Goal: Task Accomplishment & Management: Use online tool/utility

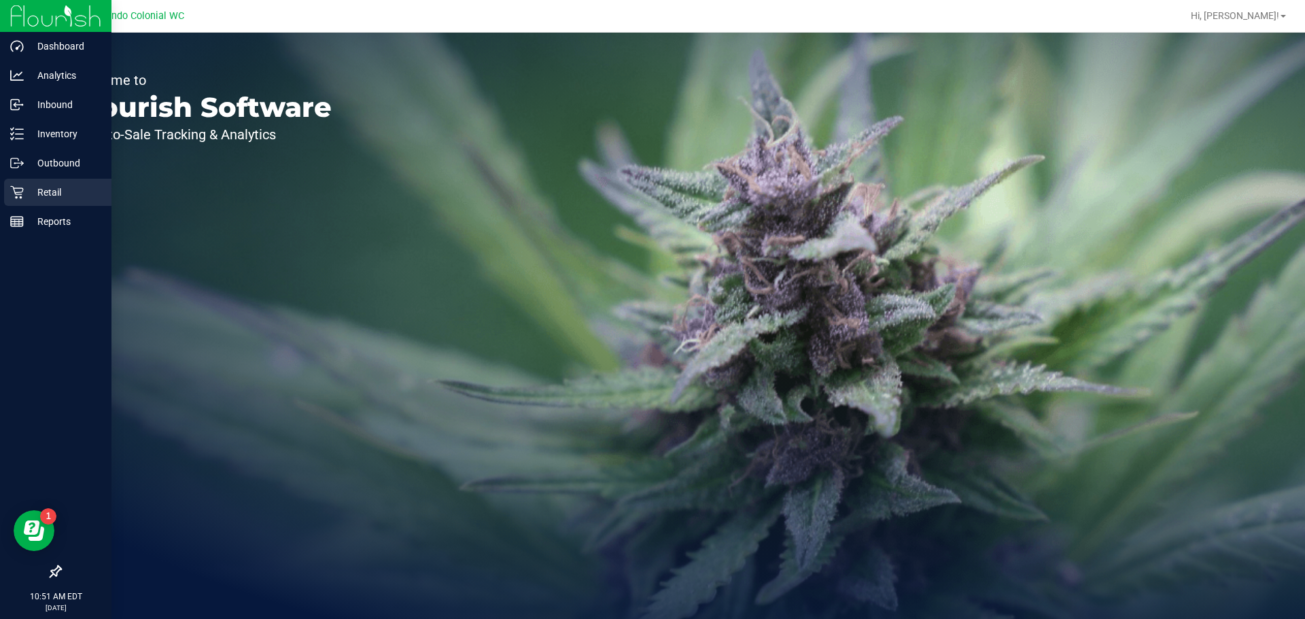
click at [39, 182] on div "Retail" at bounding box center [57, 192] width 107 height 27
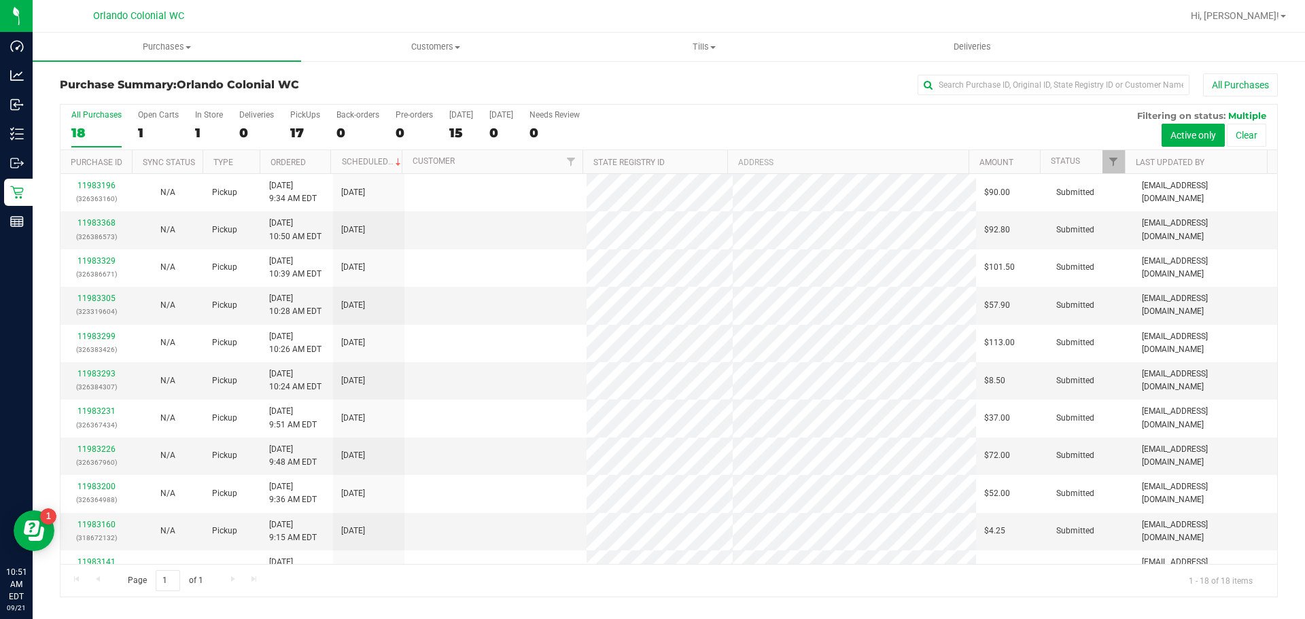
click at [192, 131] on div "All Purchases 18 Open Carts 1 In Store 1 Deliveries 0 PickUps 17 Back-orders 0 …" at bounding box center [669, 128] width 1217 height 46
click at [208, 139] on div "1" at bounding box center [209, 133] width 28 height 16
click at [0, 0] on input "In Store 1" at bounding box center [0, 0] width 0 height 0
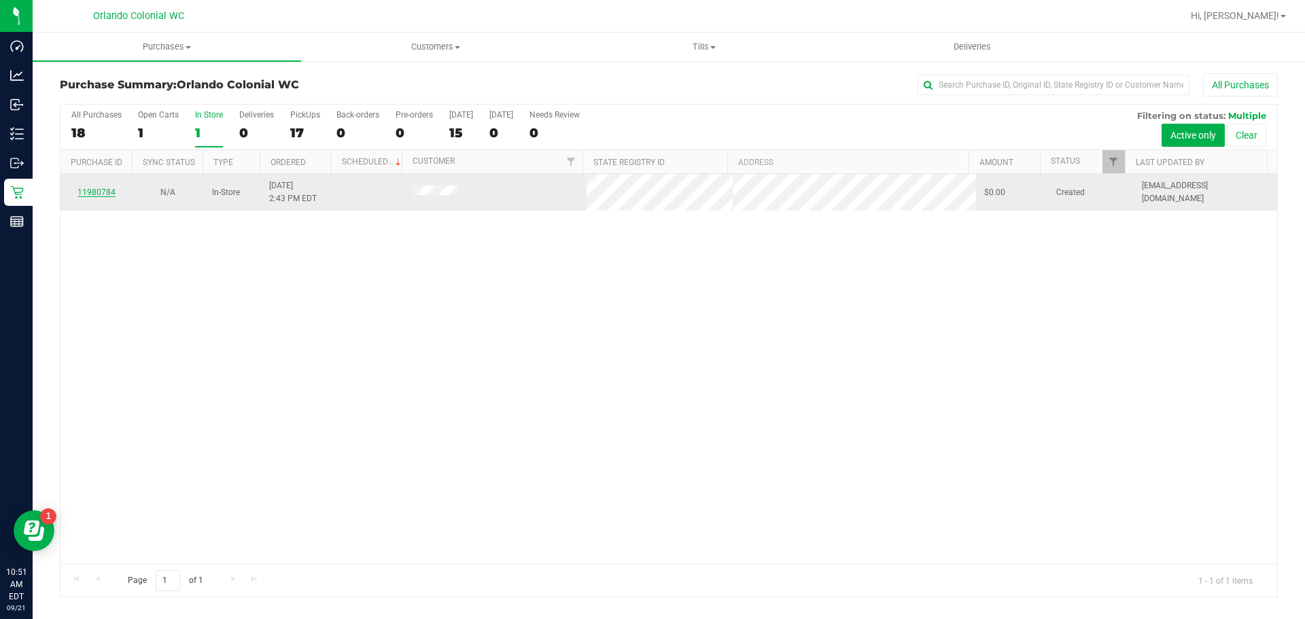
click at [99, 191] on link "11980784" at bounding box center [97, 193] width 38 height 10
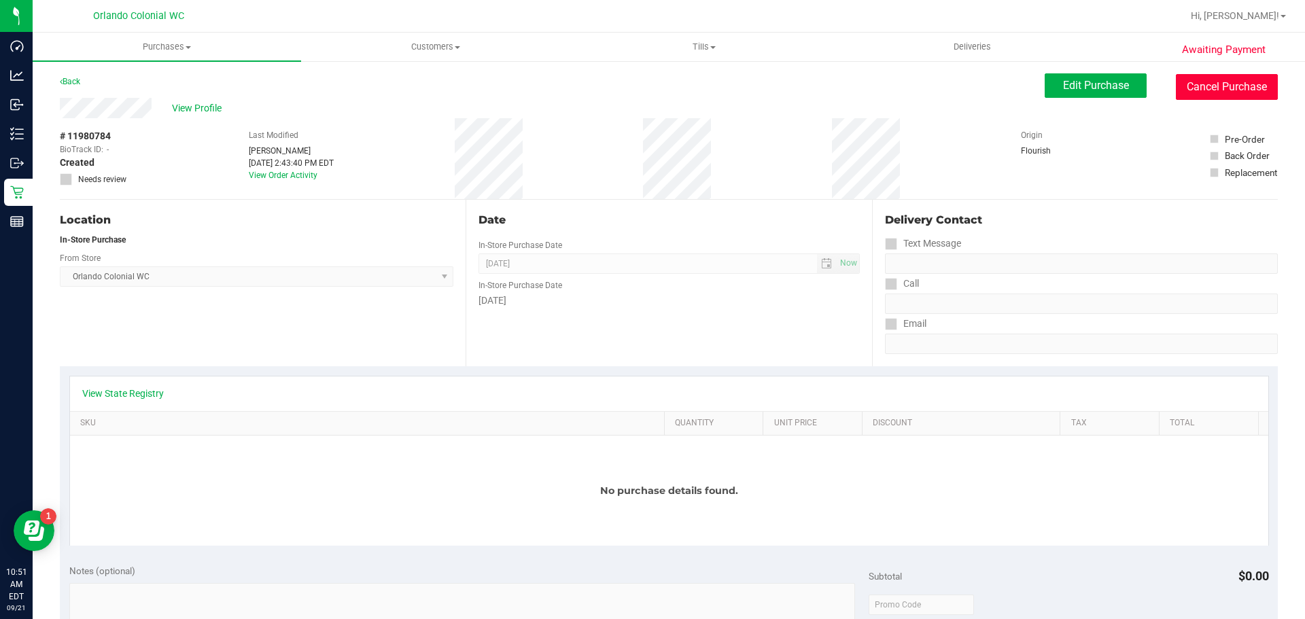
click at [1229, 90] on button "Cancel Purchase" at bounding box center [1227, 87] width 102 height 26
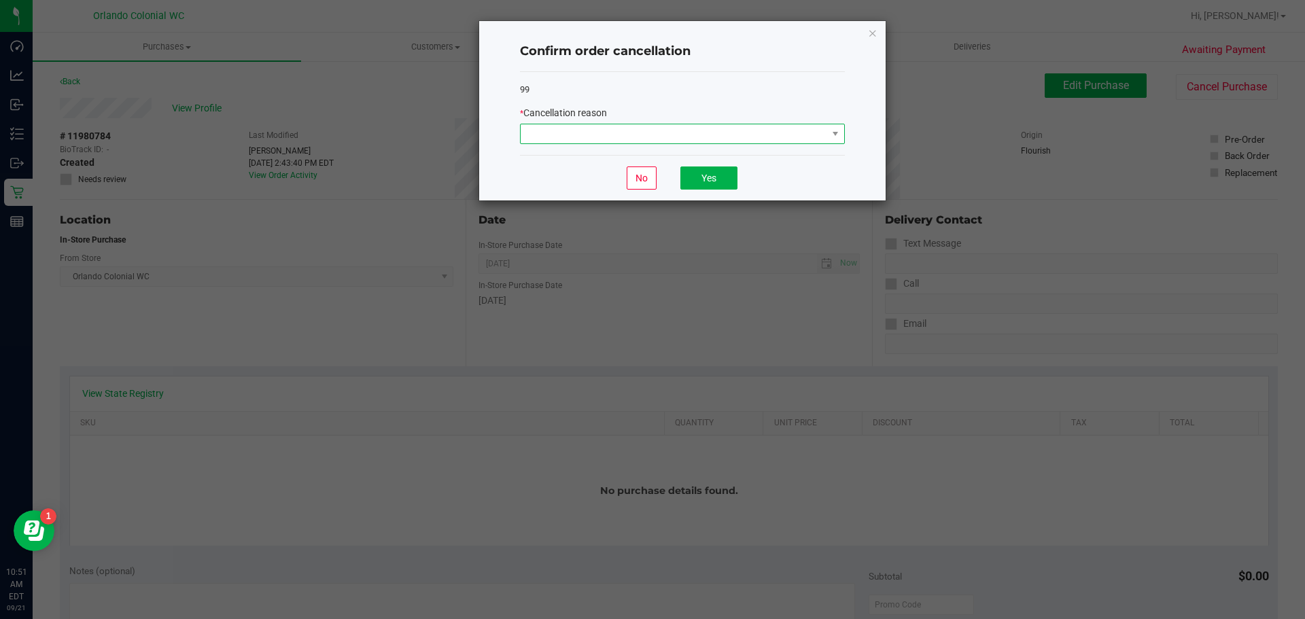
click at [723, 137] on span at bounding box center [674, 133] width 307 height 19
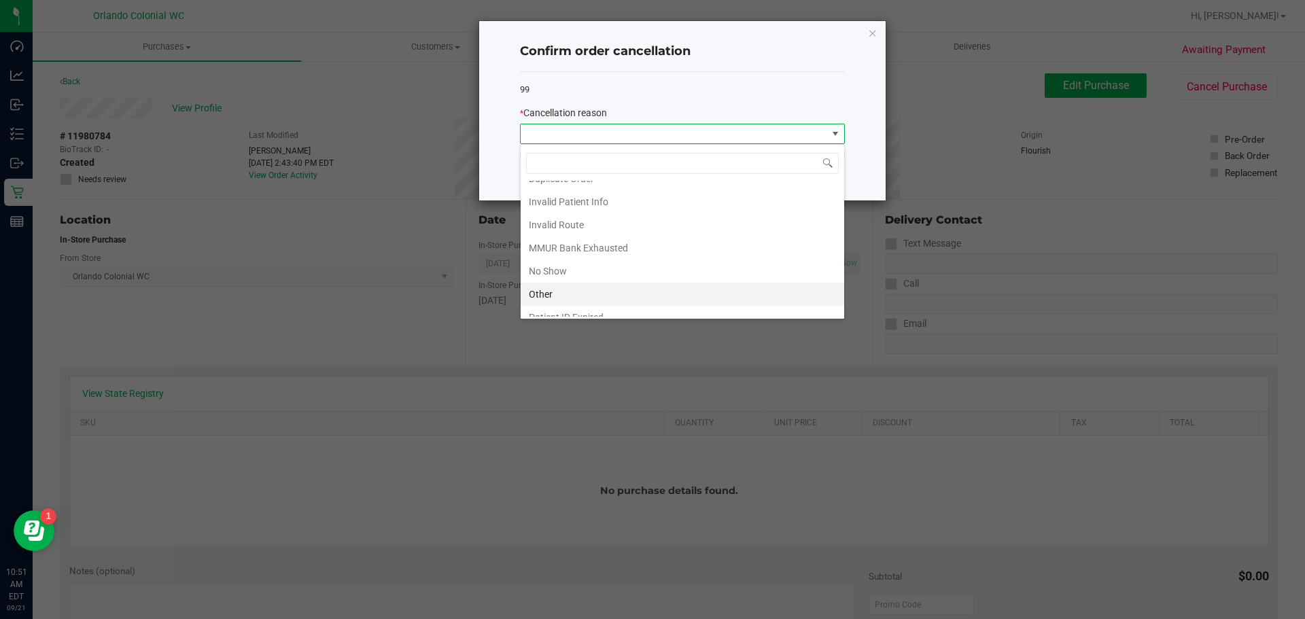
scroll to position [72, 0]
click at [606, 264] on li "Other" at bounding box center [683, 258] width 324 height 23
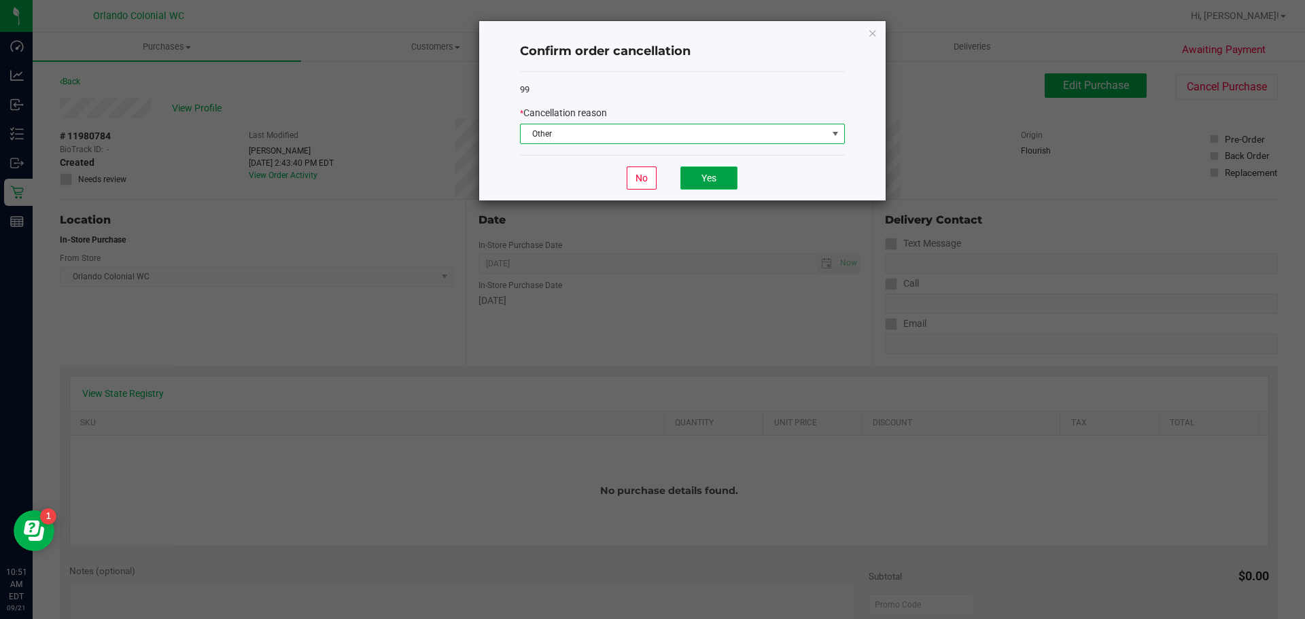
click at [711, 186] on button "Yes" at bounding box center [709, 178] width 57 height 23
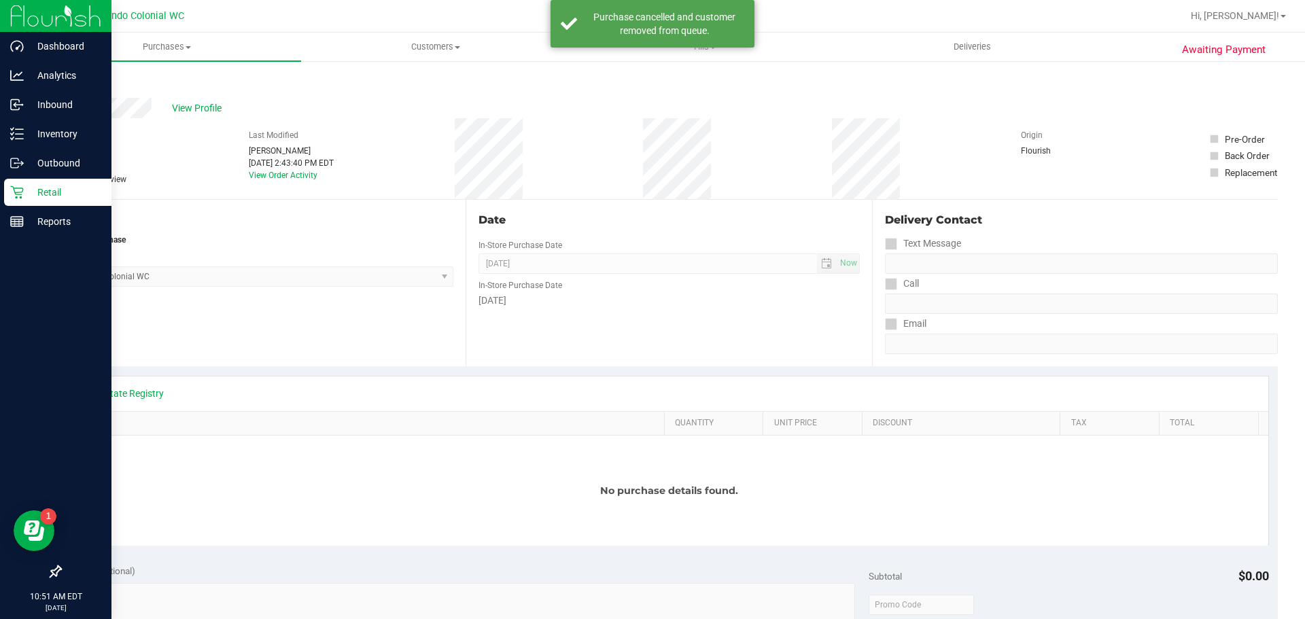
click at [39, 183] on div "Retail" at bounding box center [57, 192] width 107 height 27
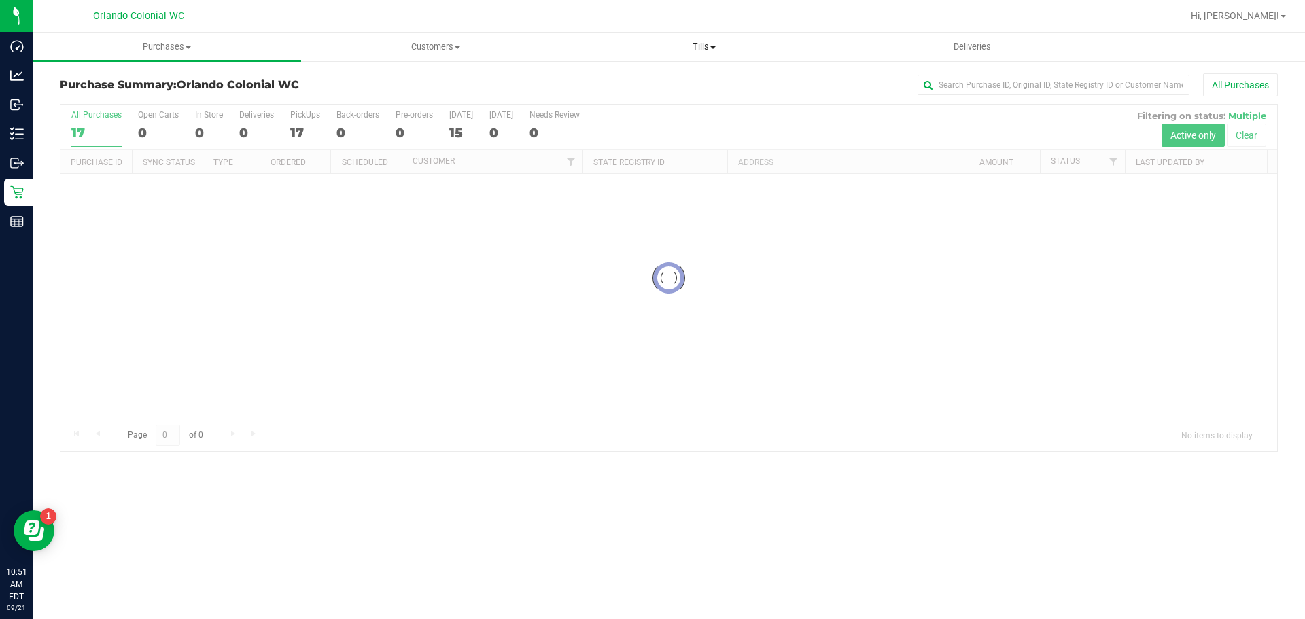
click at [701, 50] on span "Tills" at bounding box center [703, 47] width 267 height 12
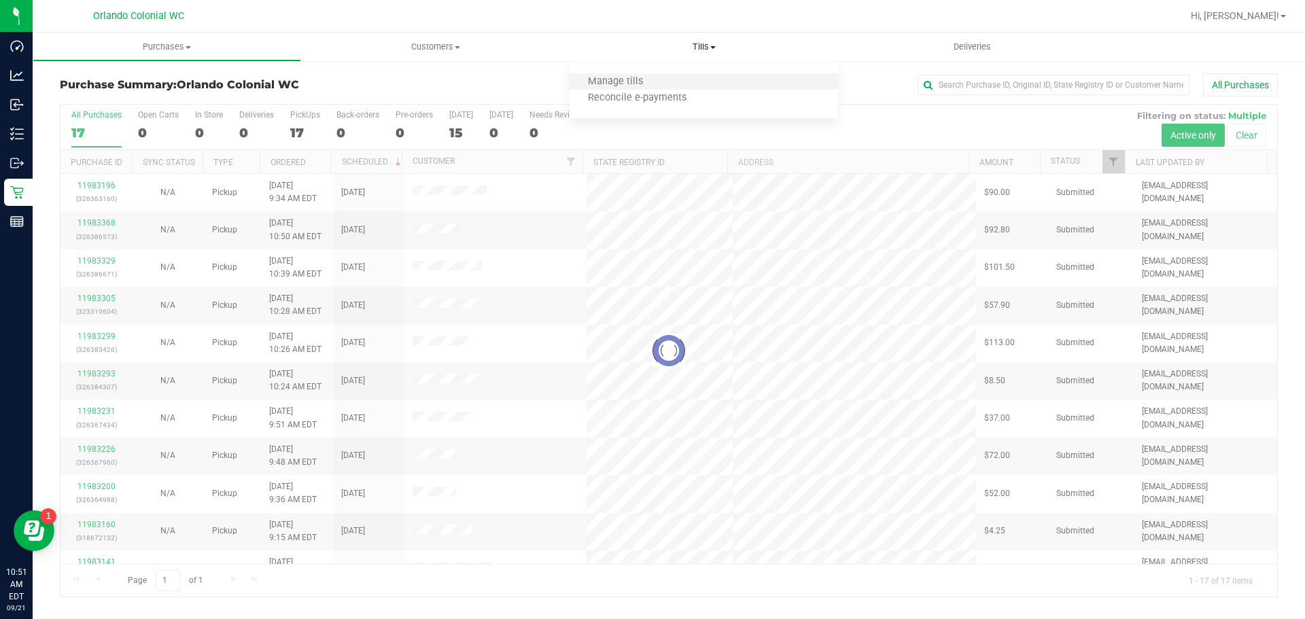
click at [684, 79] on li "Manage tills" at bounding box center [704, 82] width 269 height 16
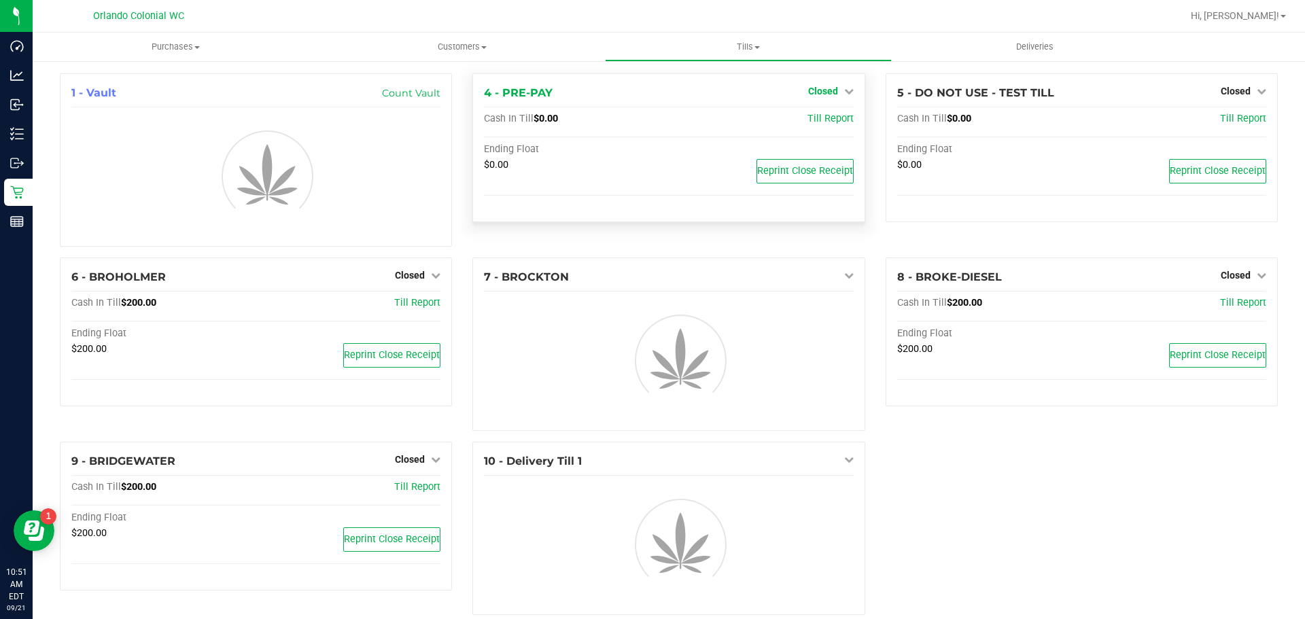
click at [821, 95] on span "Closed" at bounding box center [823, 91] width 30 height 11
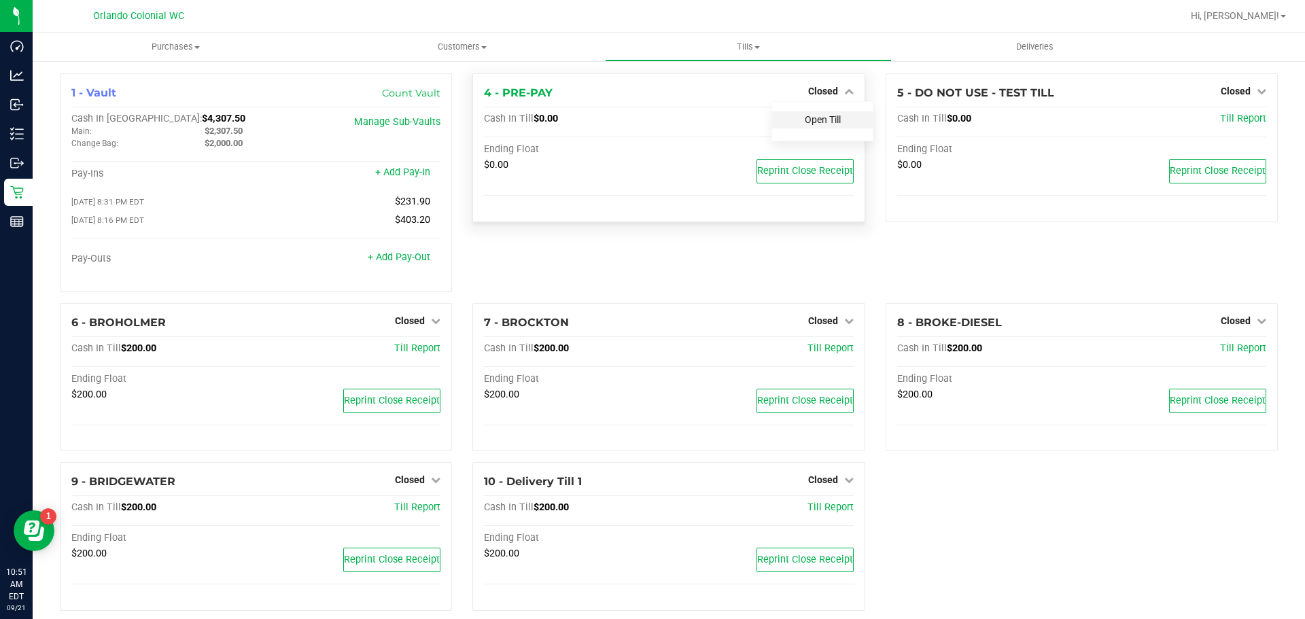
click at [826, 114] on link "Open Till" at bounding box center [823, 119] width 36 height 11
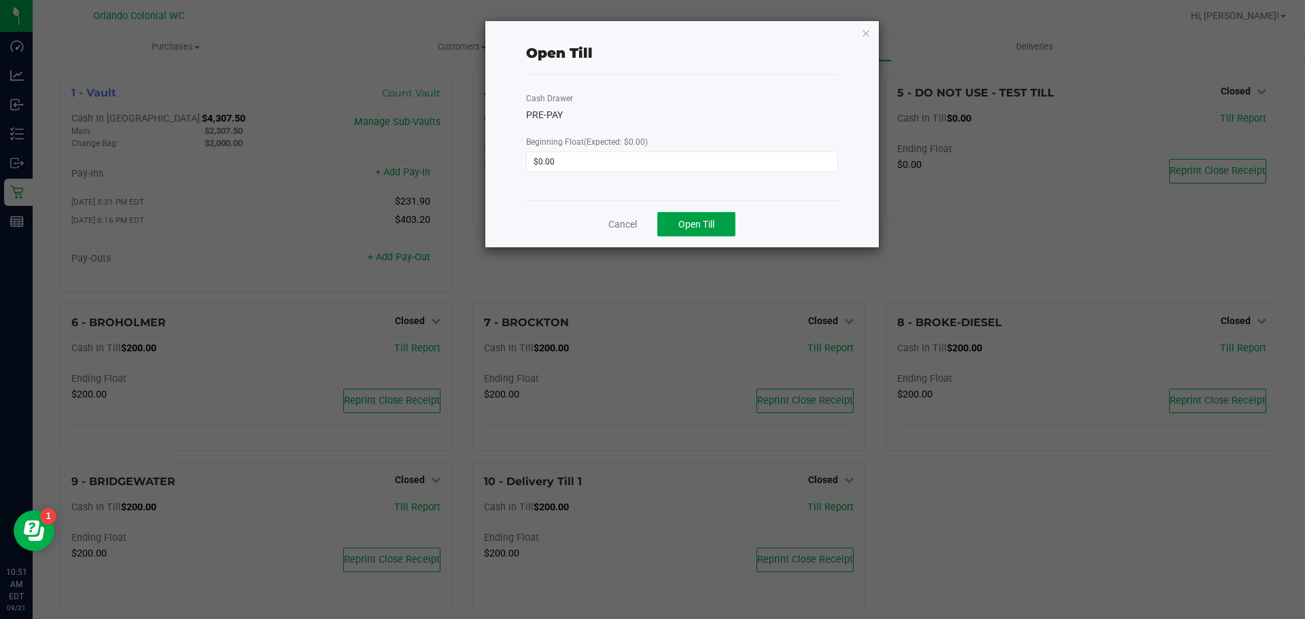
click at [696, 214] on button "Open Till" at bounding box center [696, 224] width 78 height 24
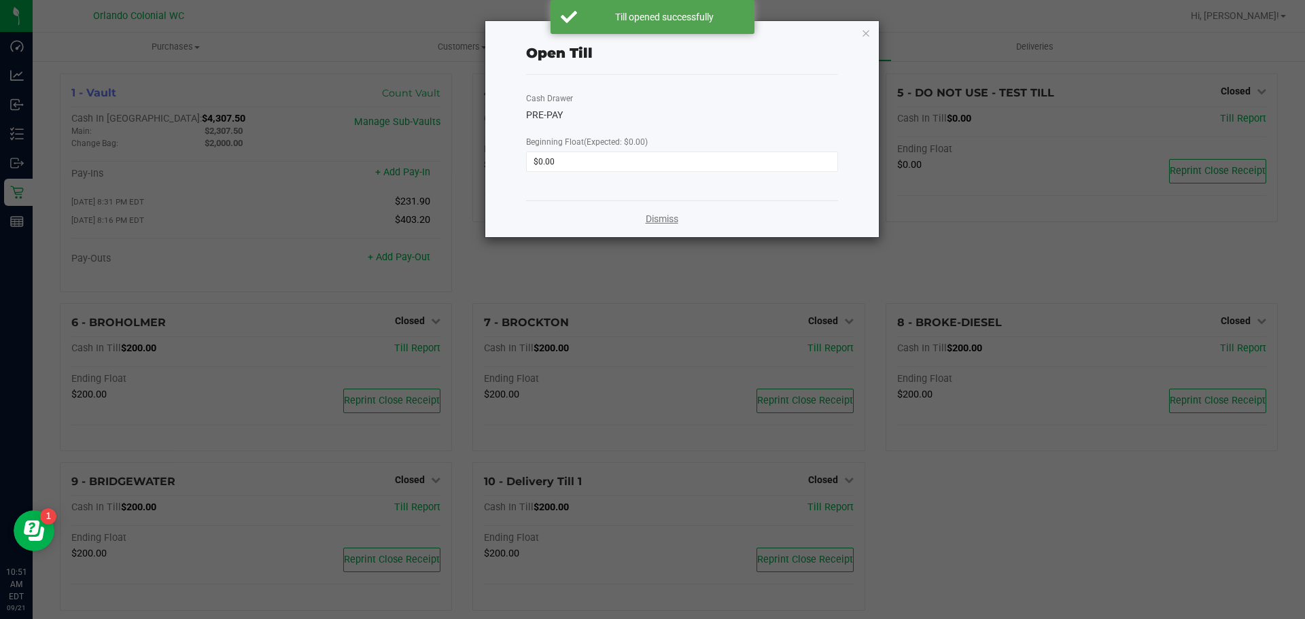
click at [672, 224] on link "Dismiss" at bounding box center [662, 219] width 33 height 14
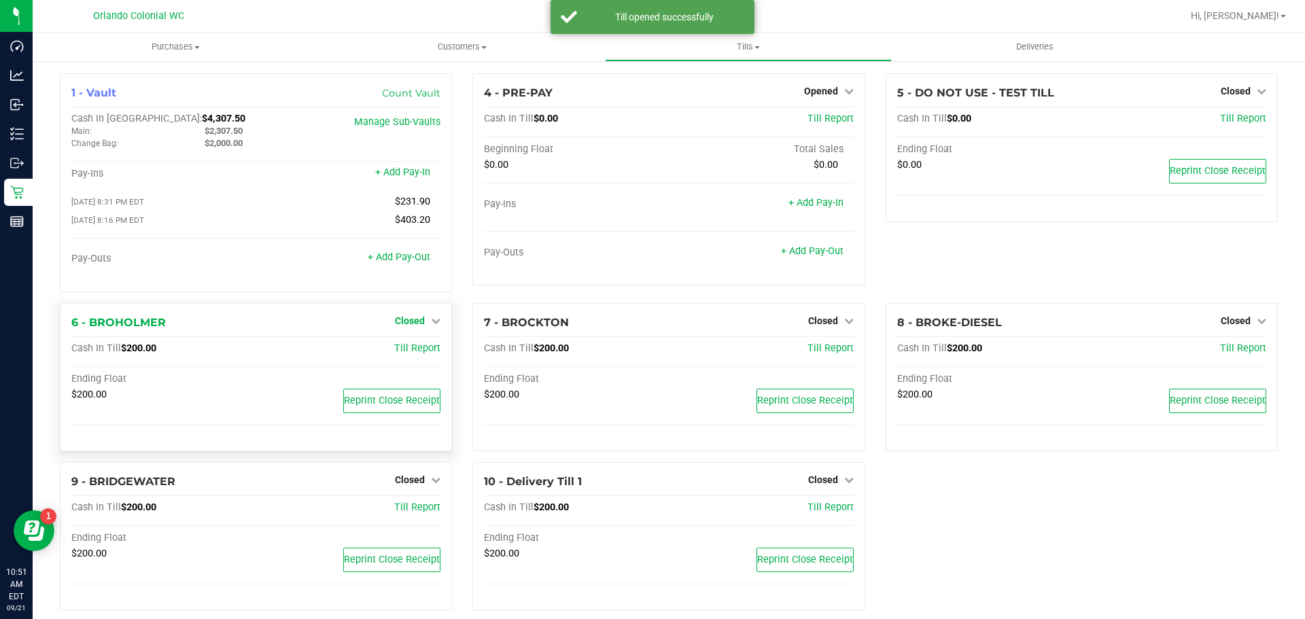
click at [407, 318] on span "Closed" at bounding box center [410, 320] width 30 height 11
click at [414, 348] on link "Open Till" at bounding box center [410, 348] width 36 height 11
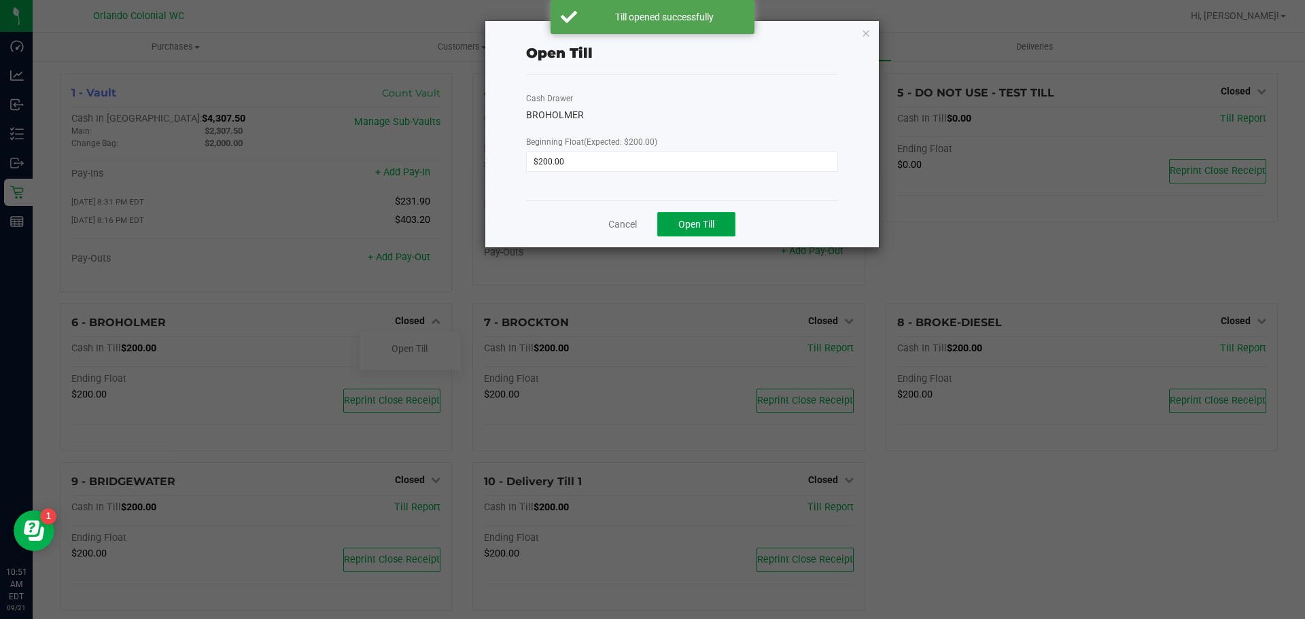
click at [689, 231] on button "Open Till" at bounding box center [696, 224] width 78 height 24
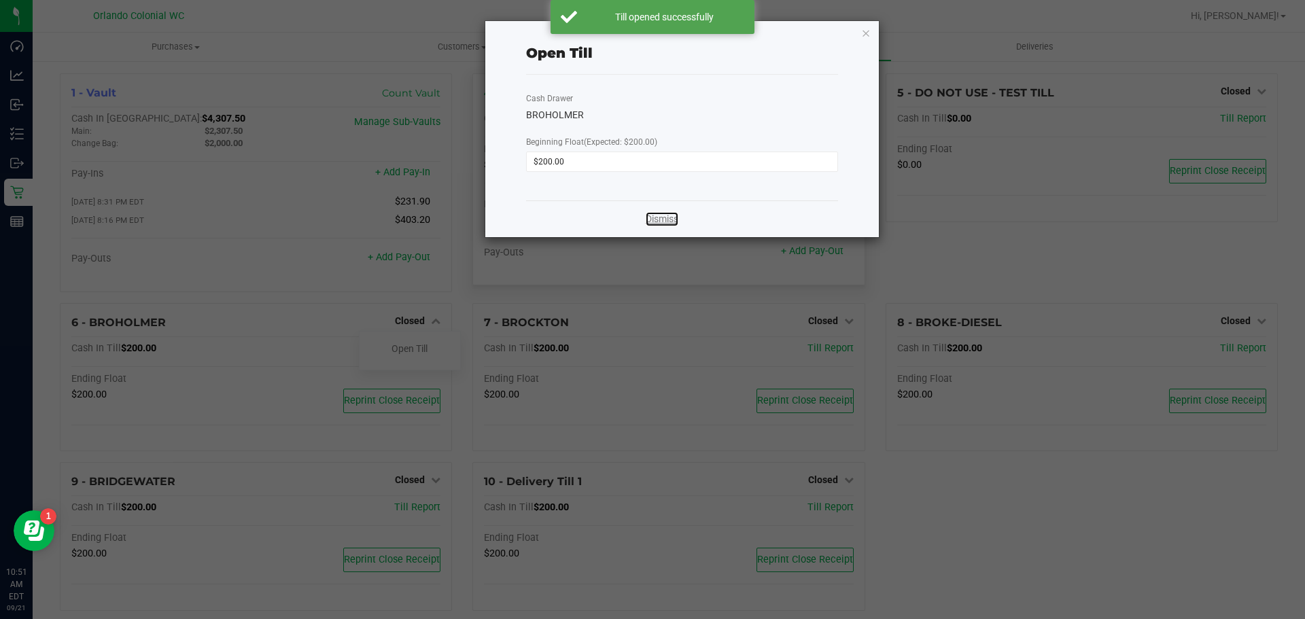
click at [676, 222] on link "Dismiss" at bounding box center [662, 219] width 33 height 14
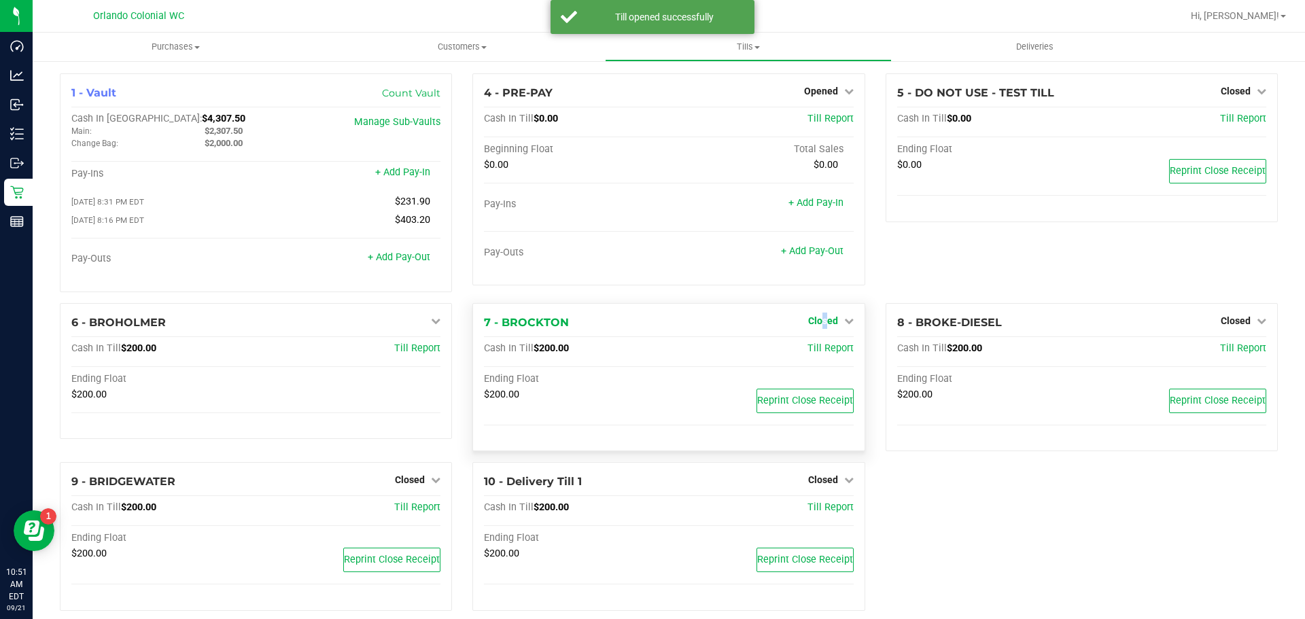
click at [819, 320] on span "Closed" at bounding box center [823, 320] width 30 height 11
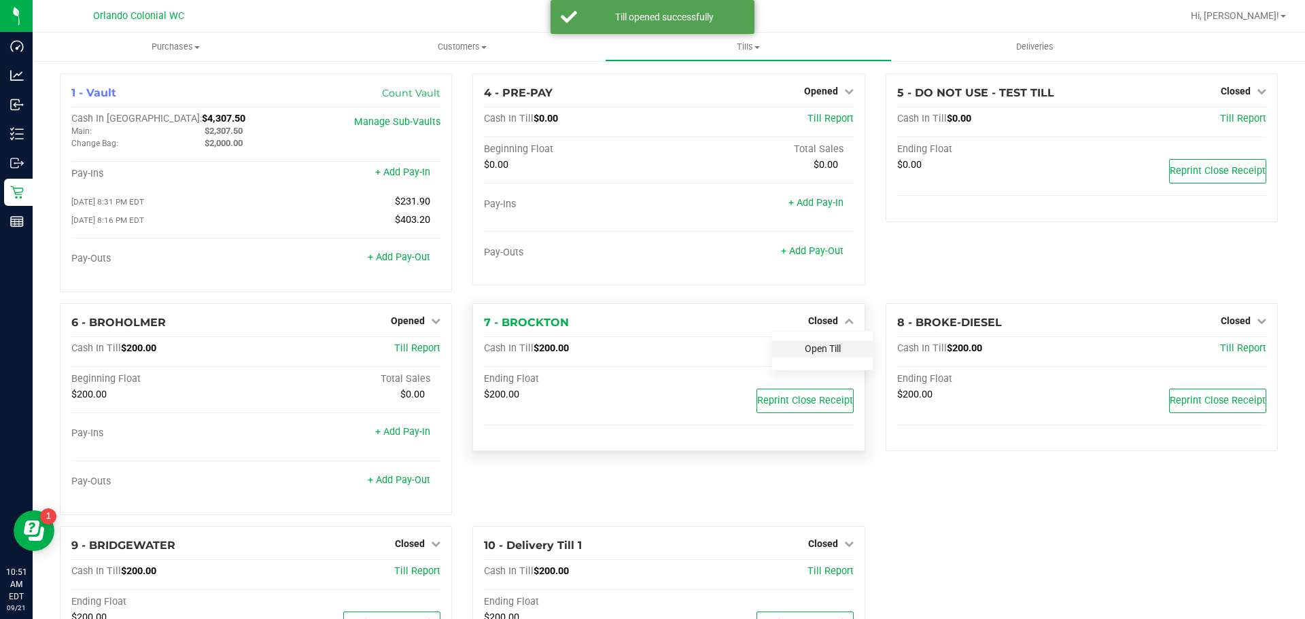
click at [821, 350] on link "Open Till" at bounding box center [823, 348] width 36 height 11
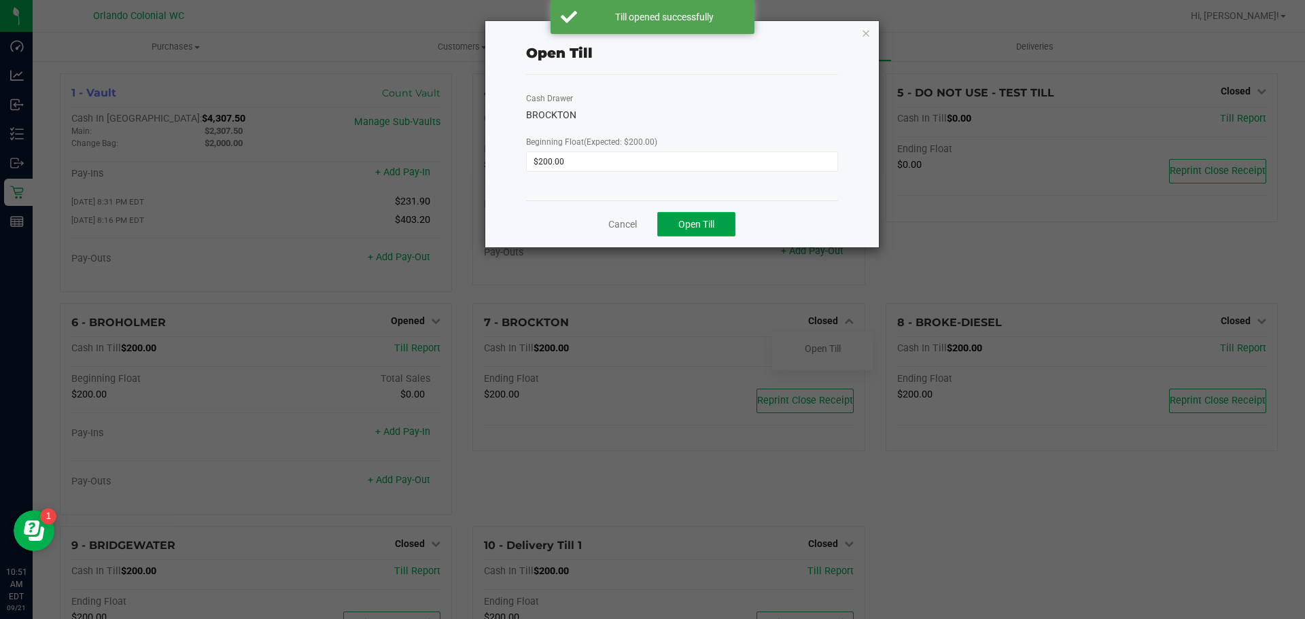
click at [685, 220] on span "Open Till" at bounding box center [697, 224] width 36 height 11
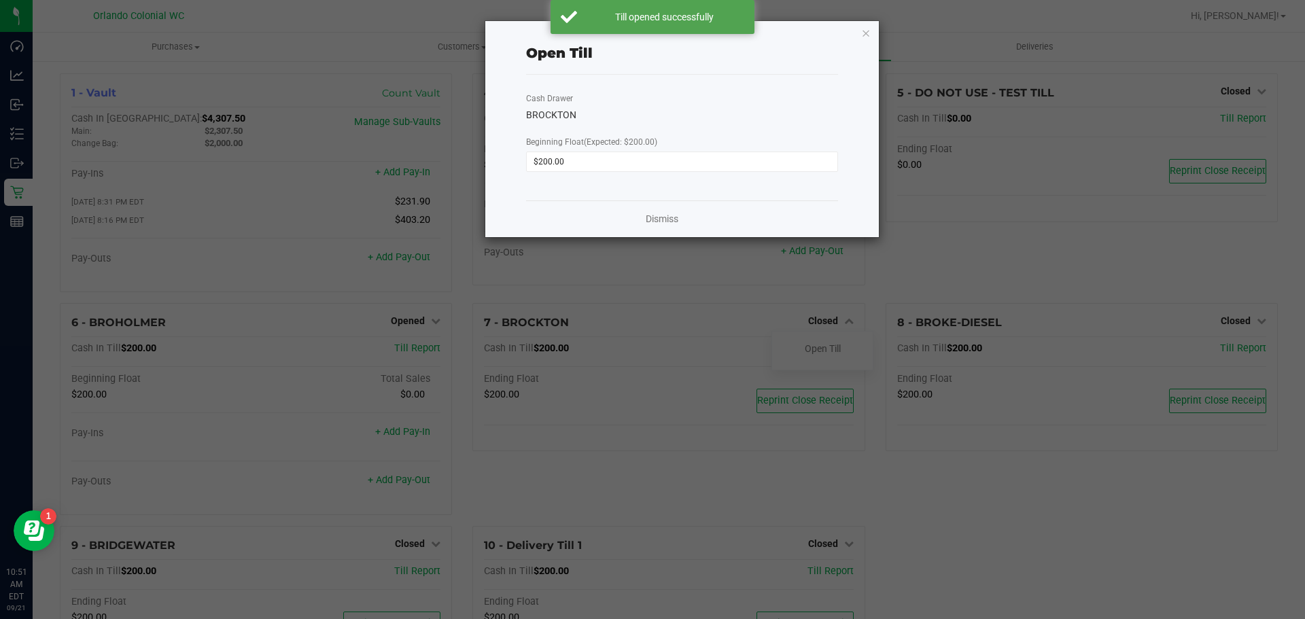
click at [643, 220] on div "Dismiss" at bounding box center [682, 219] width 312 height 37
click at [660, 221] on link "Dismiss" at bounding box center [662, 219] width 33 height 14
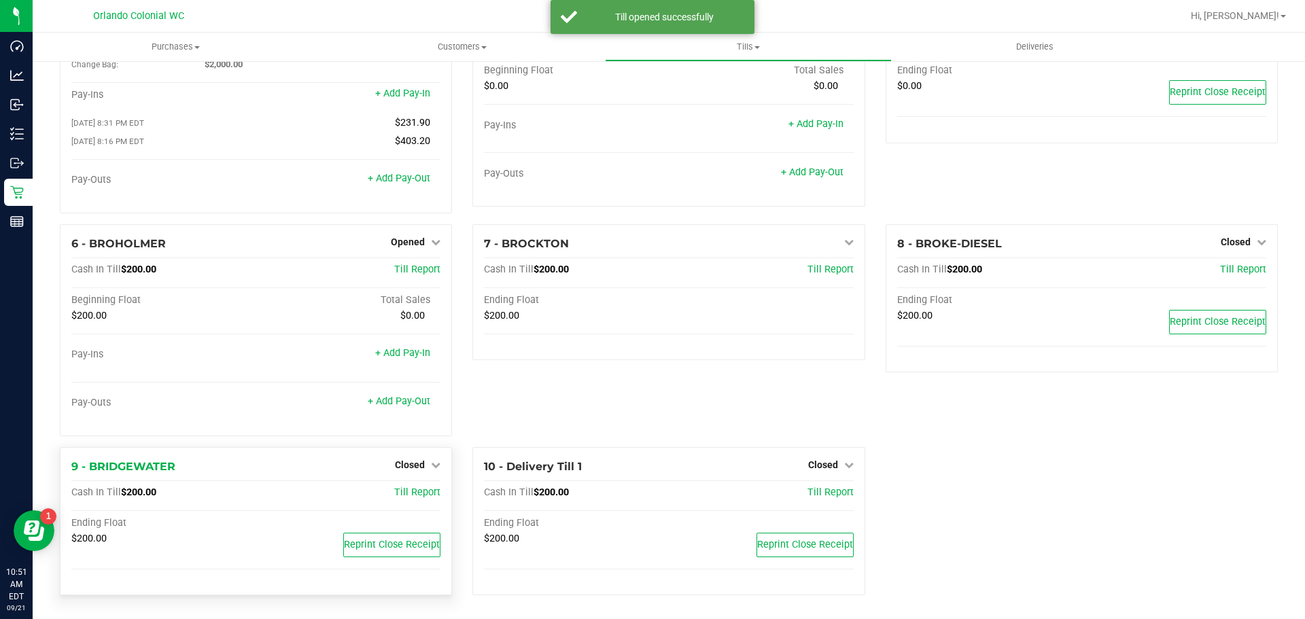
scroll to position [82, 0]
click at [431, 468] on icon at bounding box center [436, 465] width 10 height 10
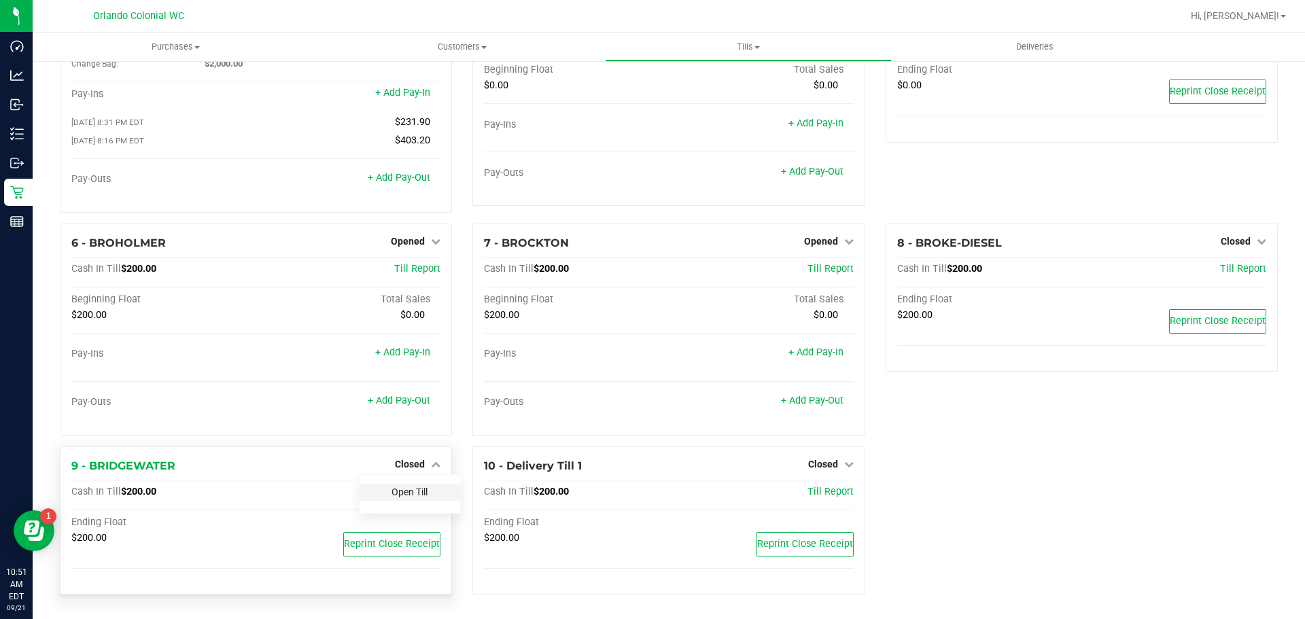
click at [422, 494] on link "Open Till" at bounding box center [410, 492] width 36 height 11
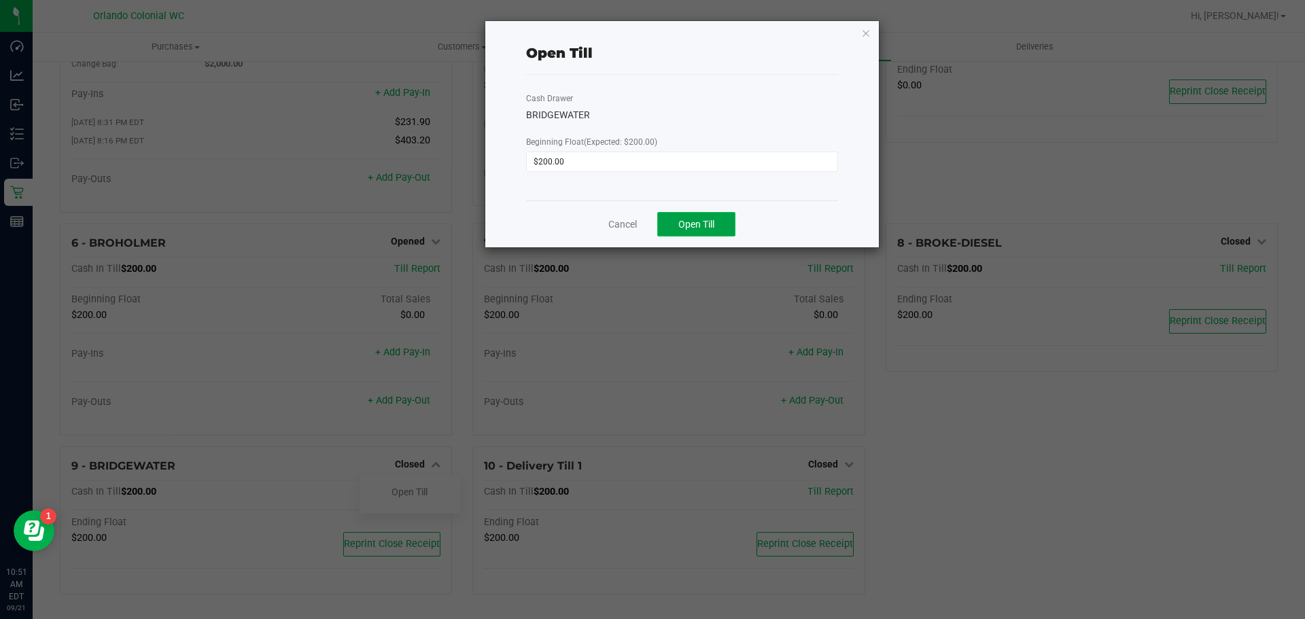
click at [704, 234] on button "Open Till" at bounding box center [696, 224] width 78 height 24
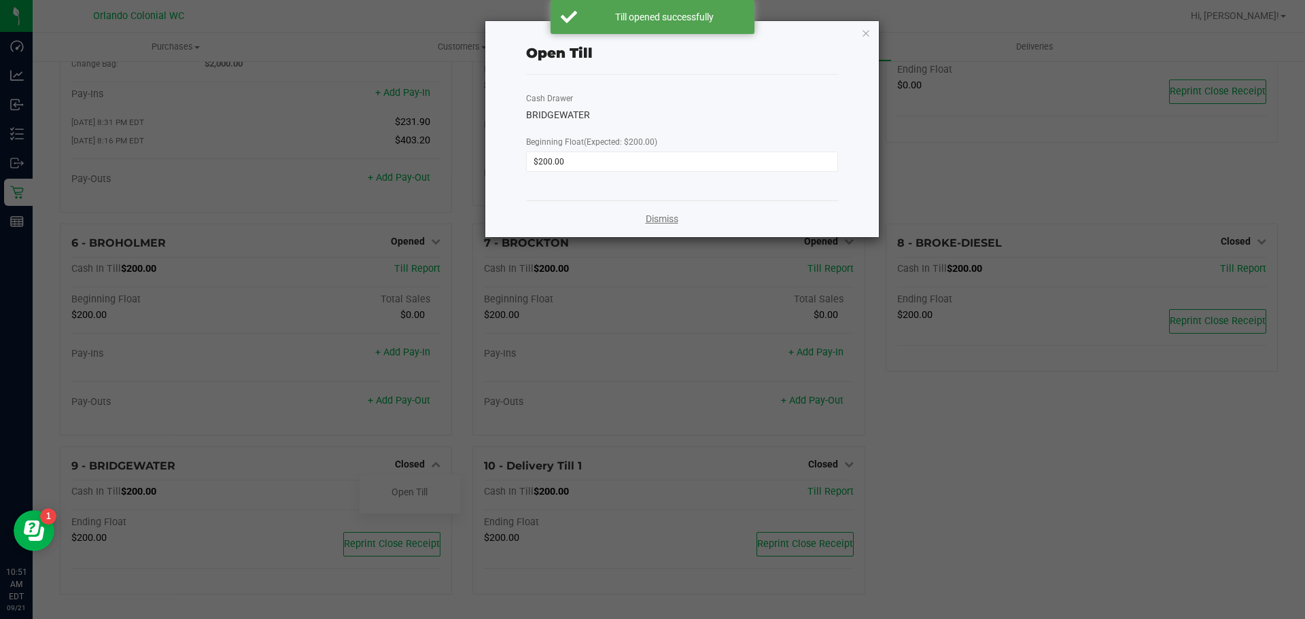
click at [669, 221] on link "Dismiss" at bounding box center [662, 219] width 33 height 14
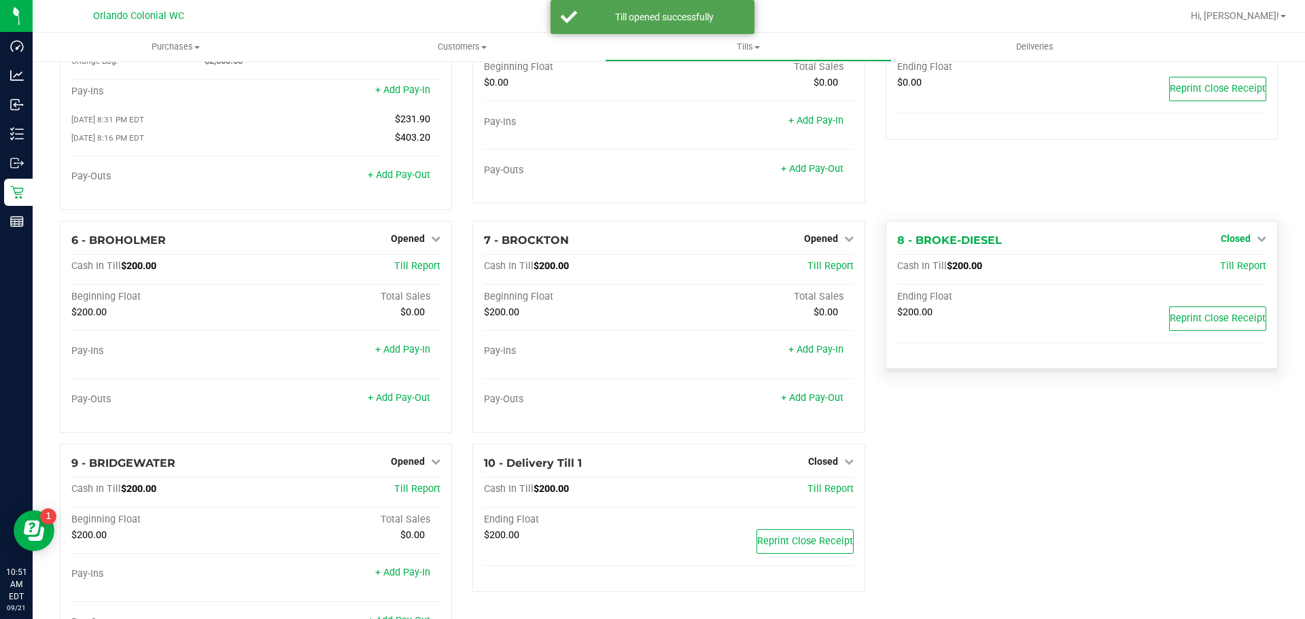
click at [1238, 244] on span "Closed" at bounding box center [1236, 238] width 30 height 11
click at [1238, 269] on link "Open Till" at bounding box center [1236, 266] width 36 height 11
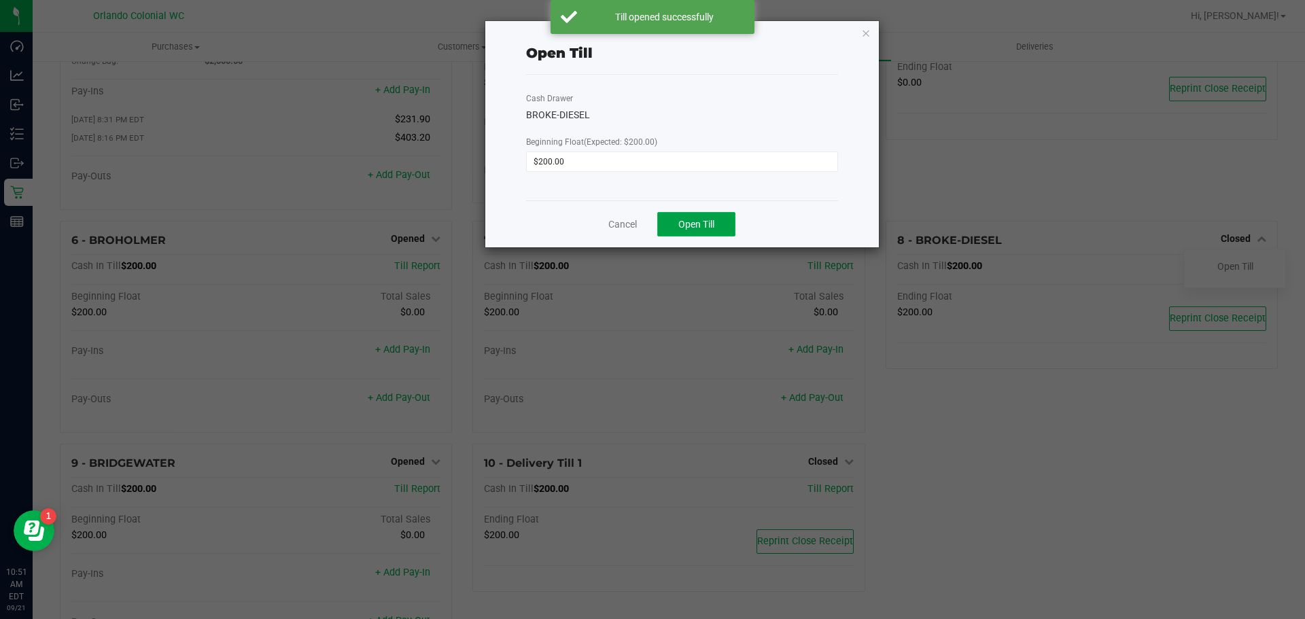
click at [708, 223] on span "Open Till" at bounding box center [697, 224] width 36 height 11
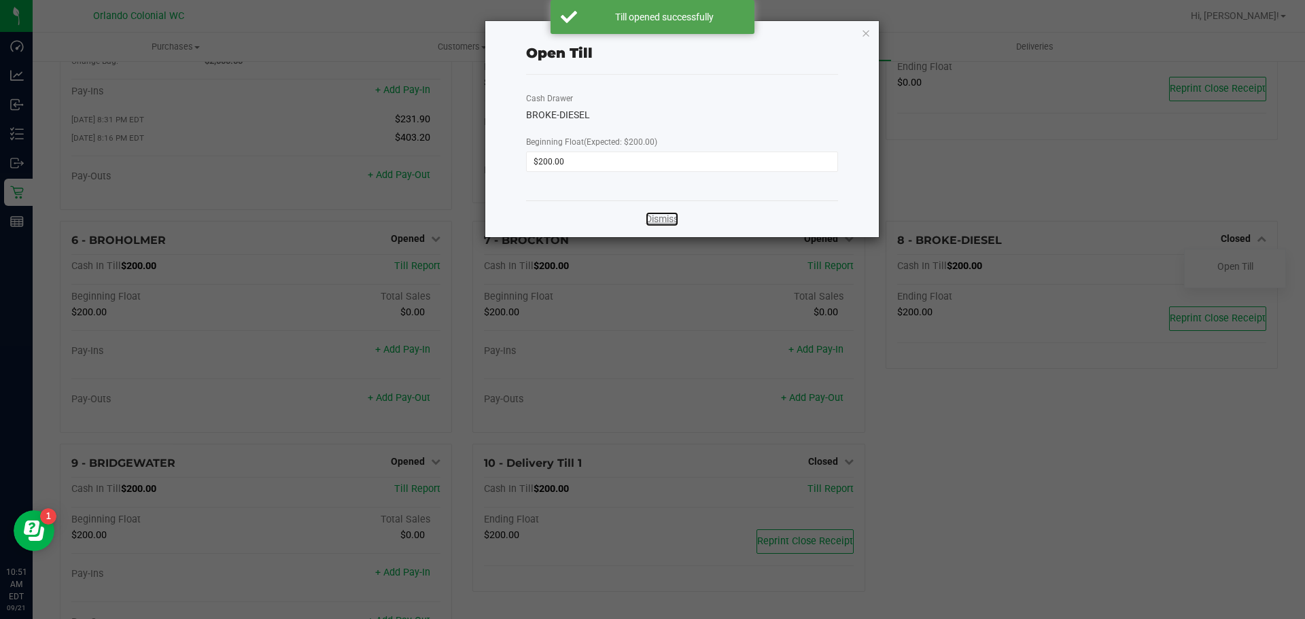
click at [664, 220] on link "Dismiss" at bounding box center [662, 219] width 33 height 14
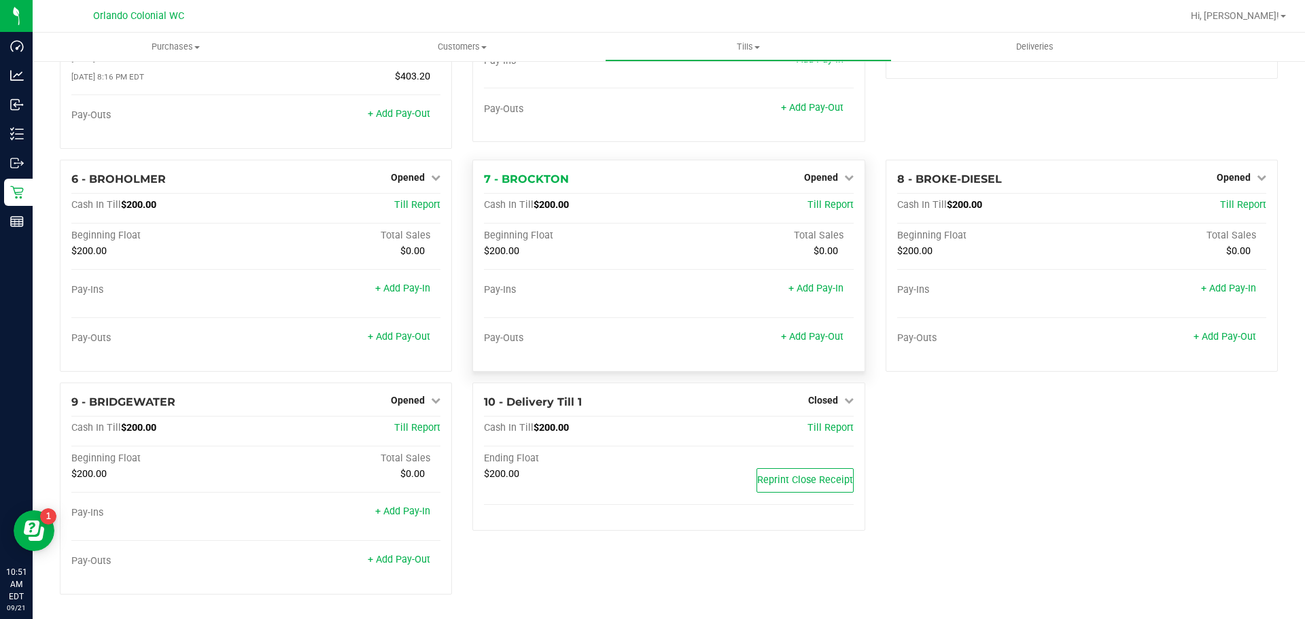
scroll to position [0, 0]
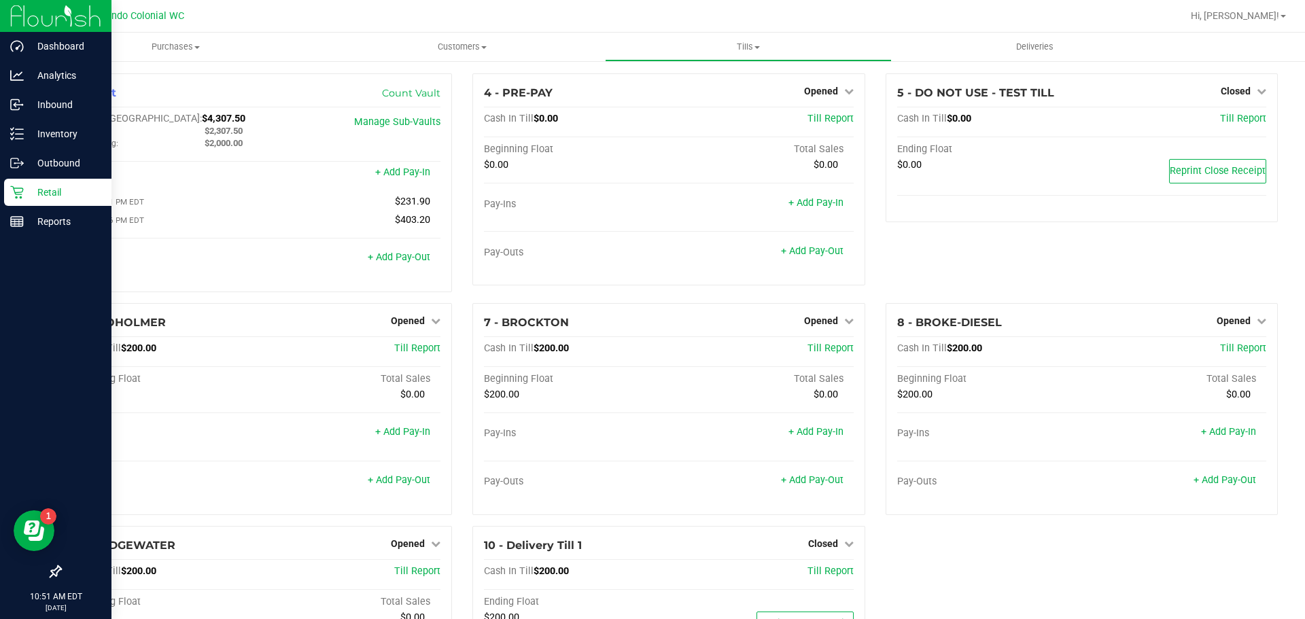
click at [47, 200] on p "Retail" at bounding box center [65, 192] width 82 height 16
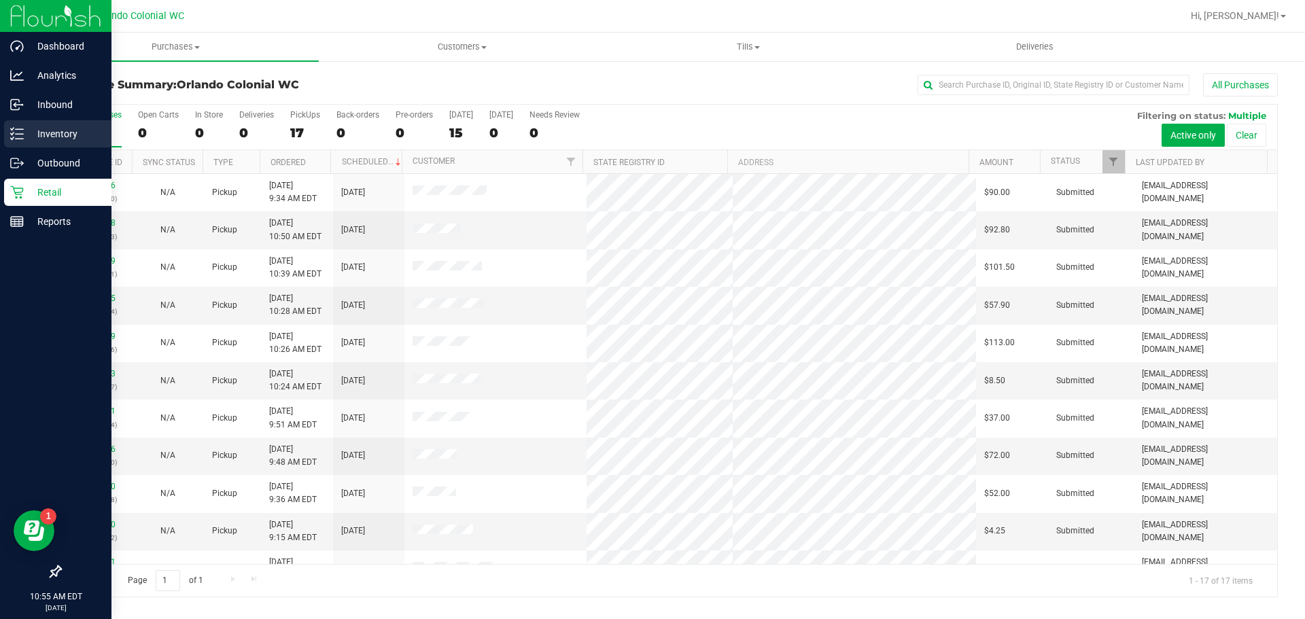
click at [36, 128] on p "Inventory" at bounding box center [65, 134] width 82 height 16
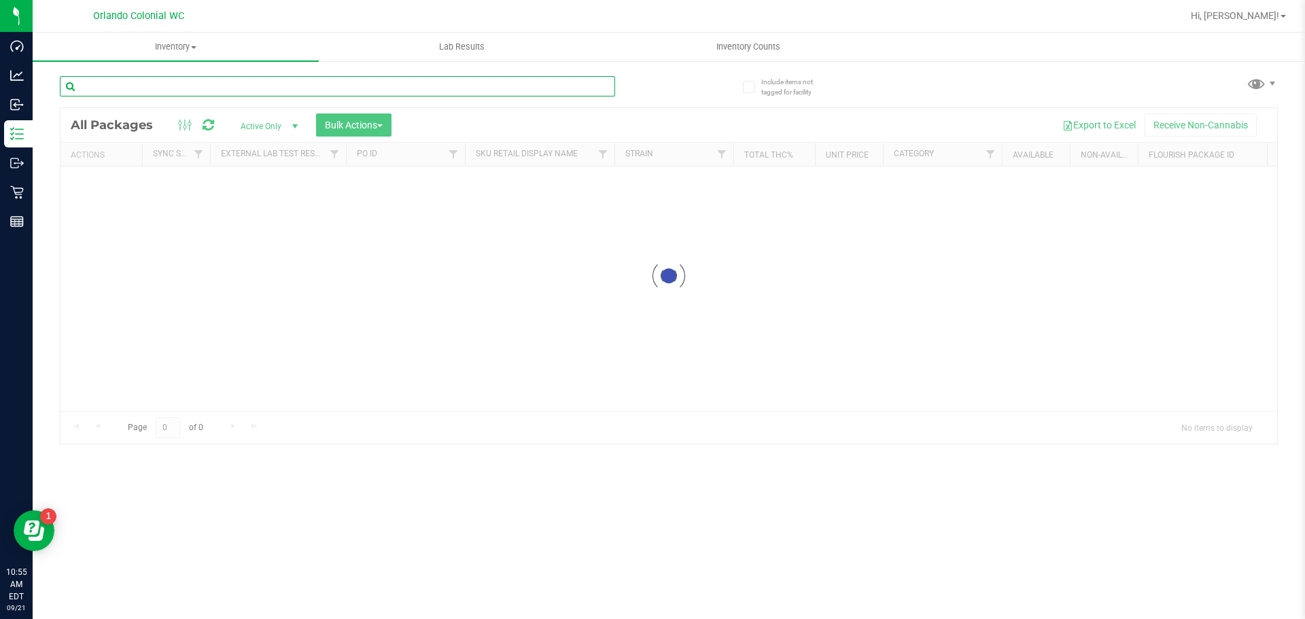
click at [203, 88] on input "text" at bounding box center [338, 86] width 556 height 20
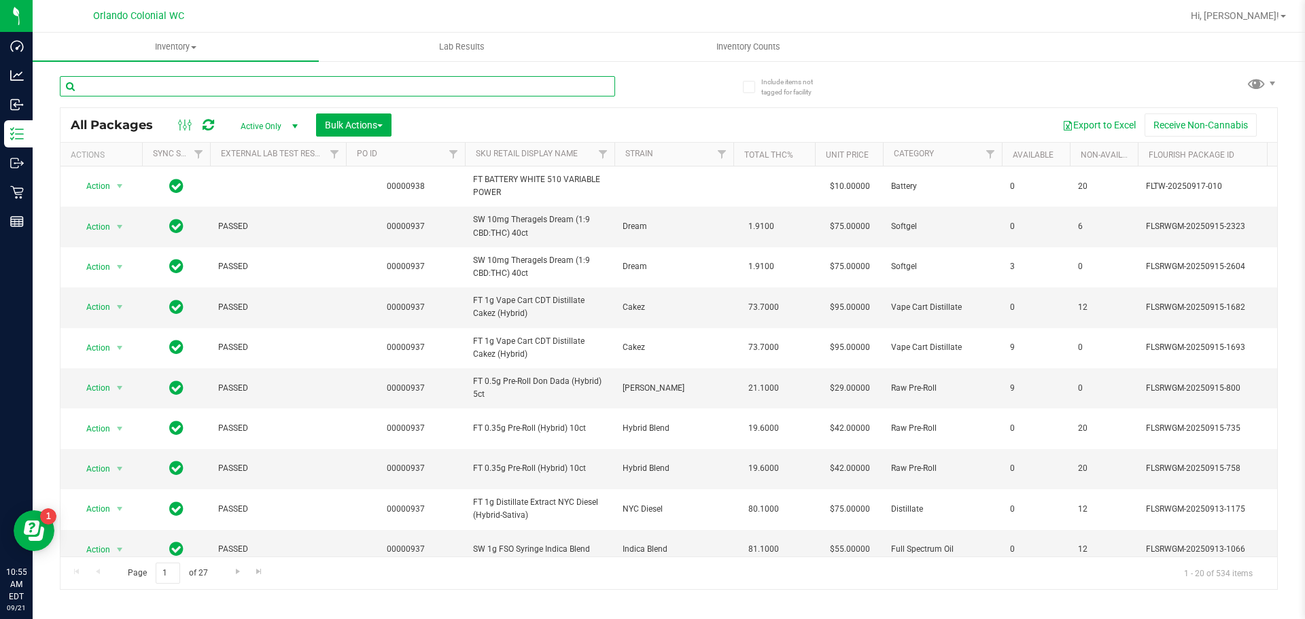
click at [203, 88] on input "text" at bounding box center [338, 86] width 556 height 20
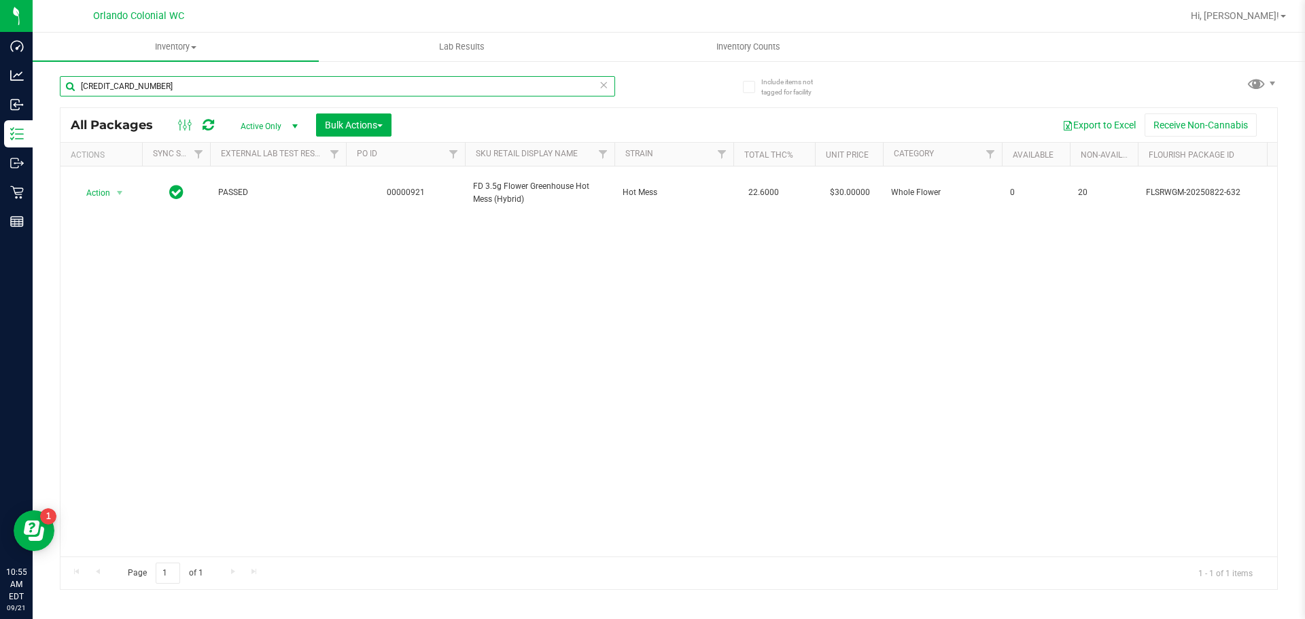
type input "[CREDIT_CARD_NUMBER]"
click at [474, 279] on div "Action Action Edit attributes Global inventory Locate package Package audit log…" at bounding box center [669, 362] width 1217 height 390
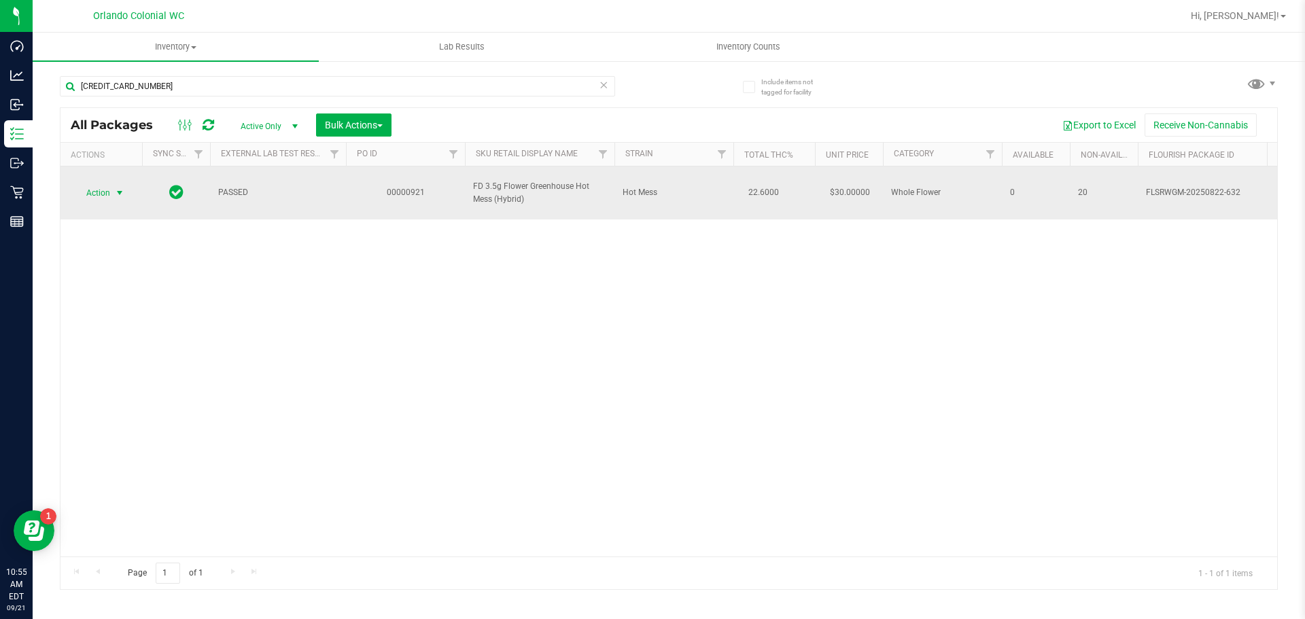
click at [95, 190] on span "Action" at bounding box center [92, 193] width 37 height 19
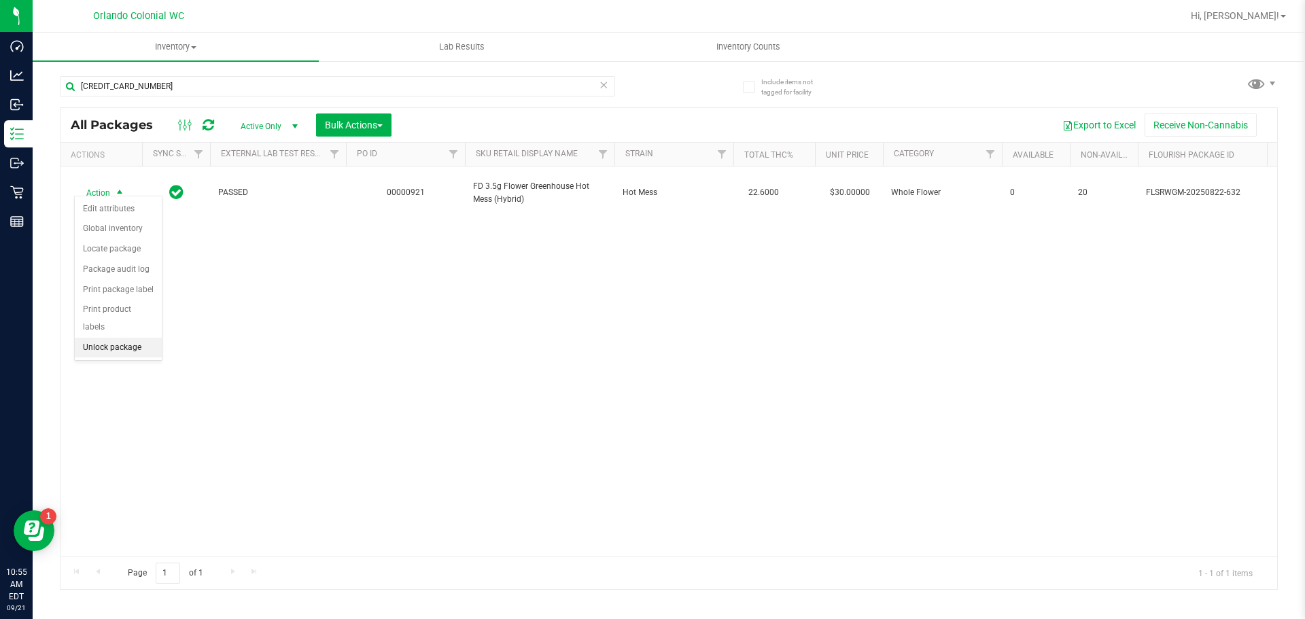
click at [99, 338] on li "Unlock package" at bounding box center [118, 348] width 87 height 20
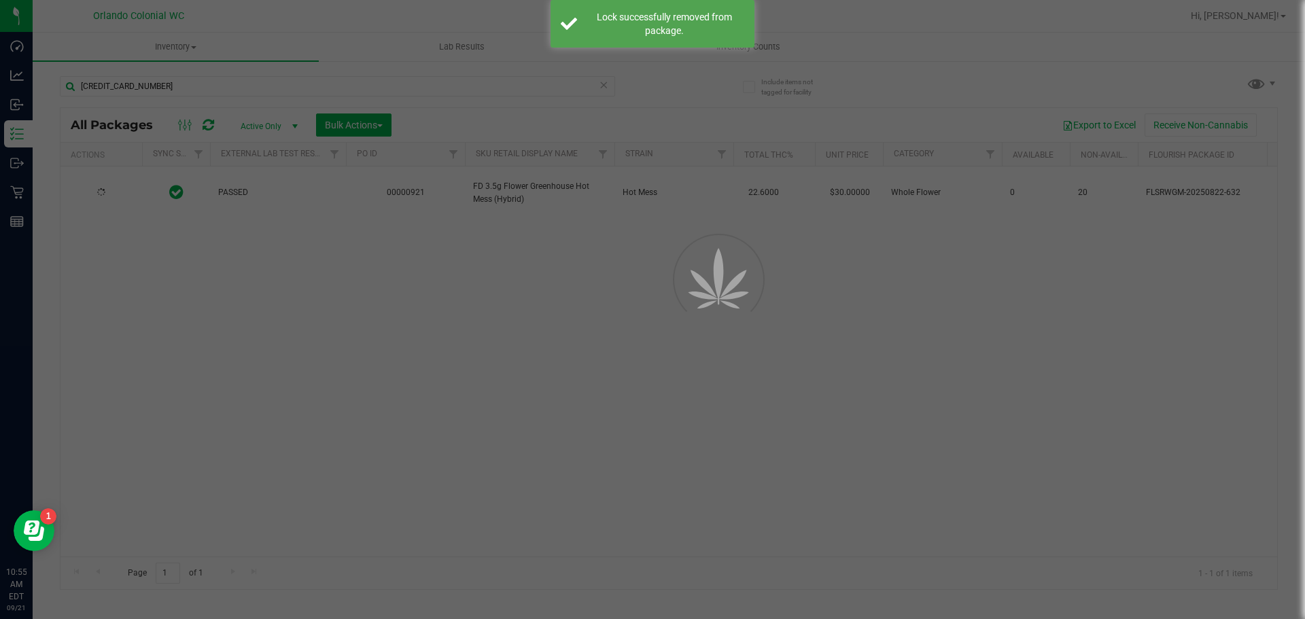
click at [127, 329] on div at bounding box center [652, 309] width 1305 height 619
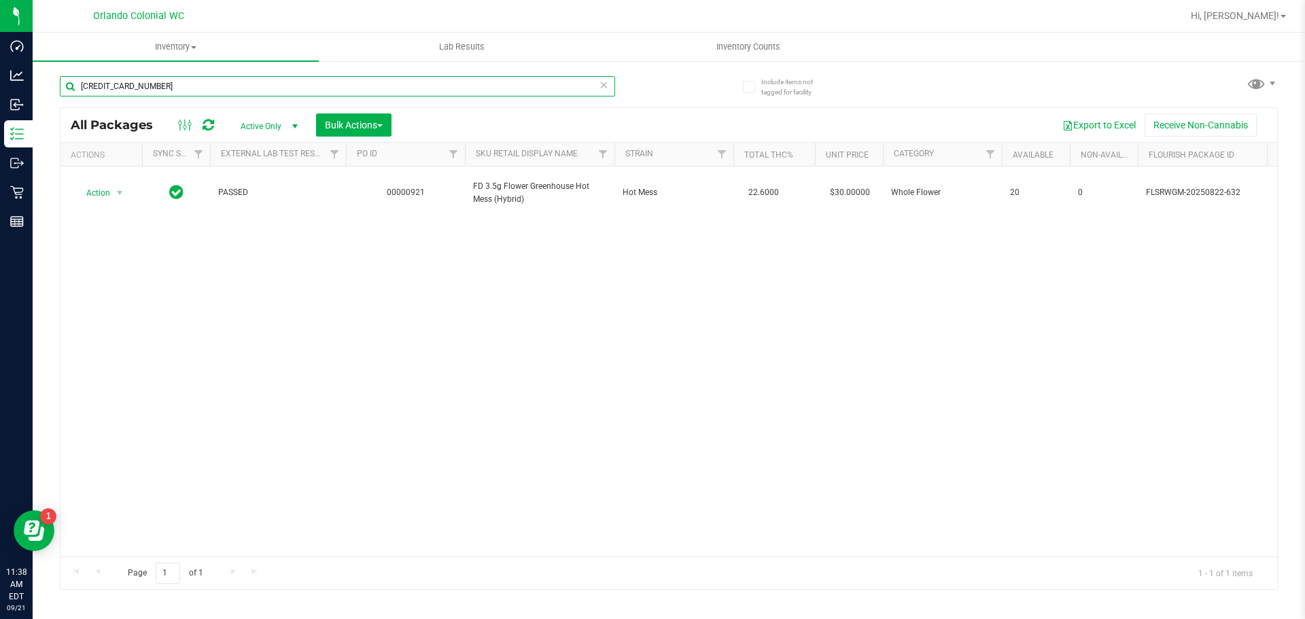
click at [532, 84] on input "[CREDIT_CARD_NUMBER]" at bounding box center [338, 86] width 556 height 20
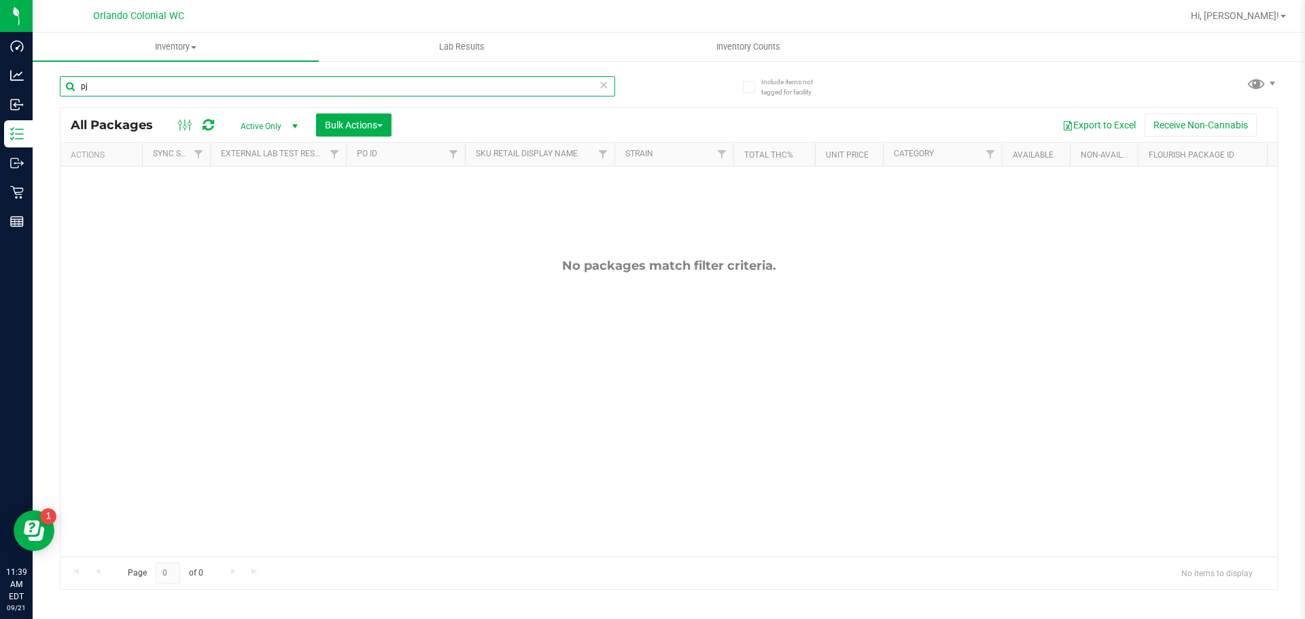
type input "p"
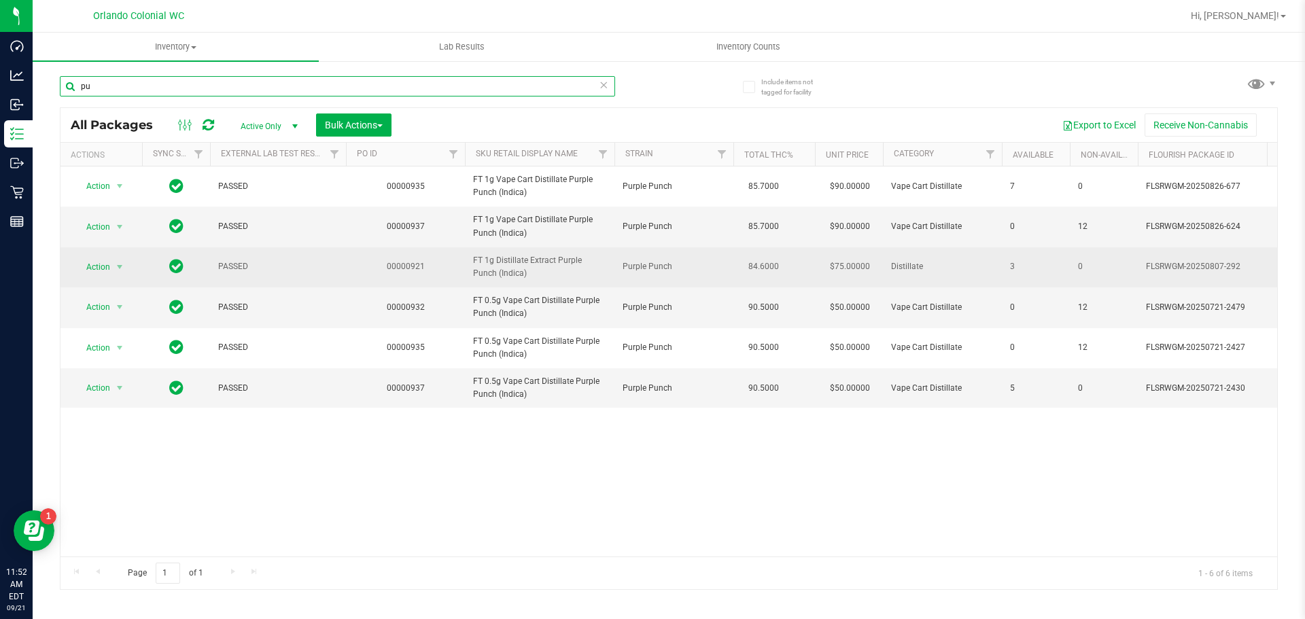
type input "p"
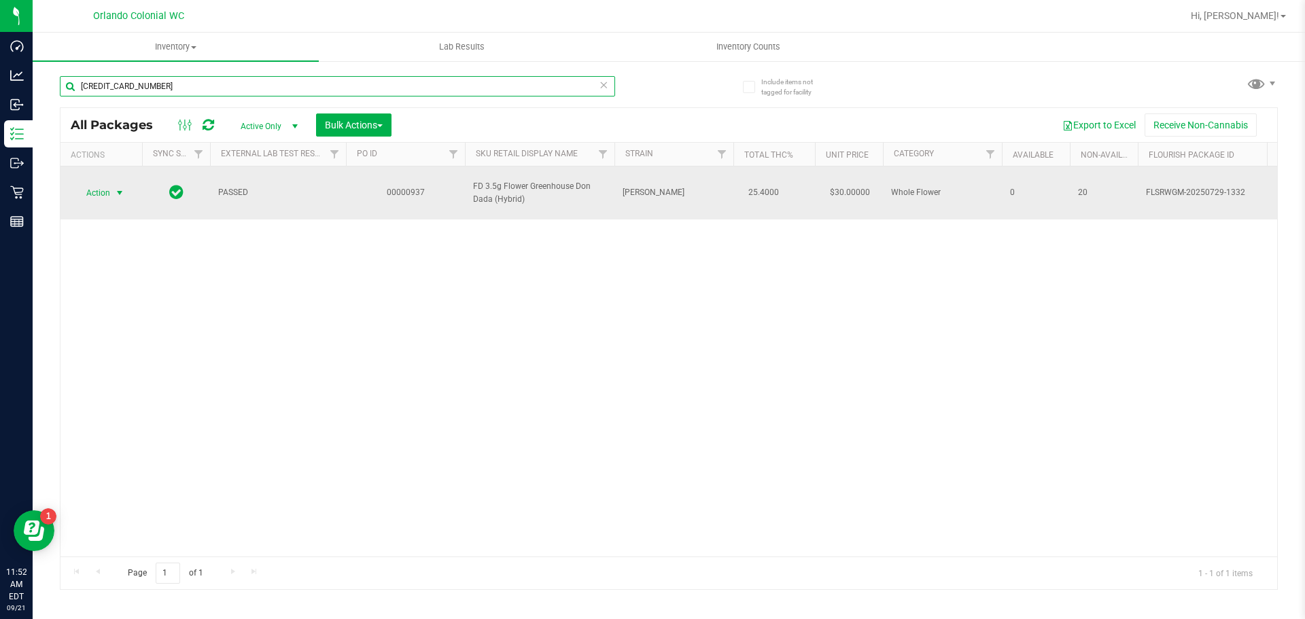
type input "[CREDIT_CARD_NUMBER]"
click at [97, 184] on span "Action" at bounding box center [92, 193] width 37 height 19
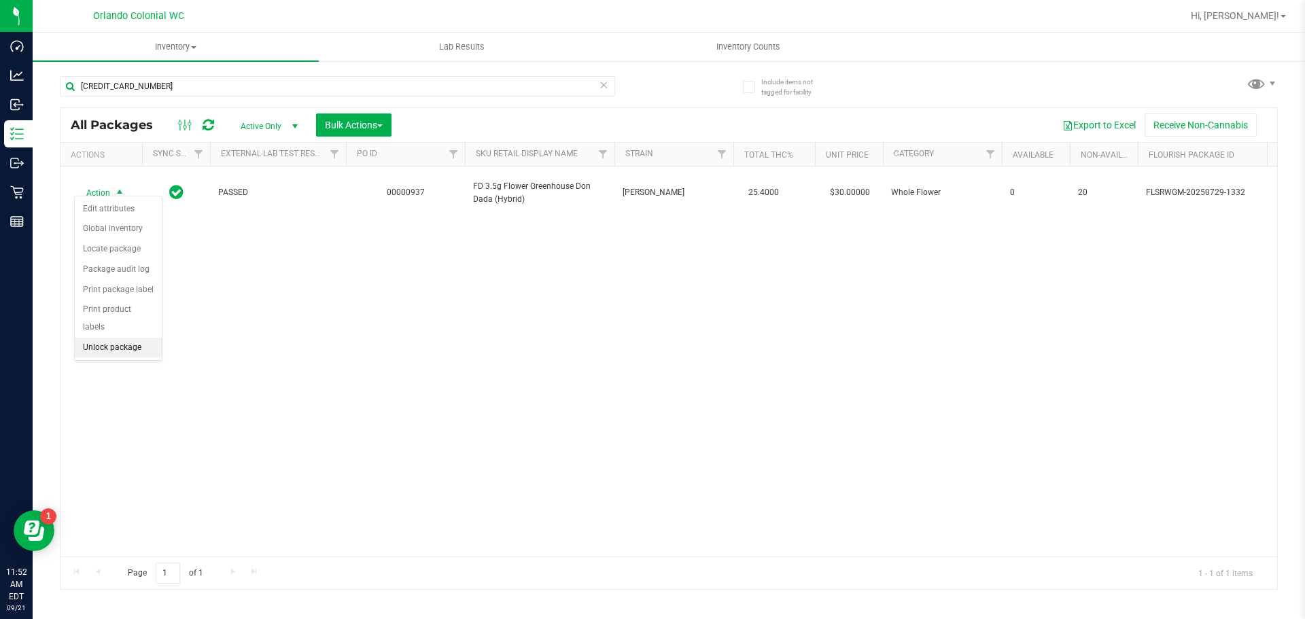
click at [95, 338] on li "Unlock package" at bounding box center [118, 348] width 87 height 20
